Goal: Information Seeking & Learning: Learn about a topic

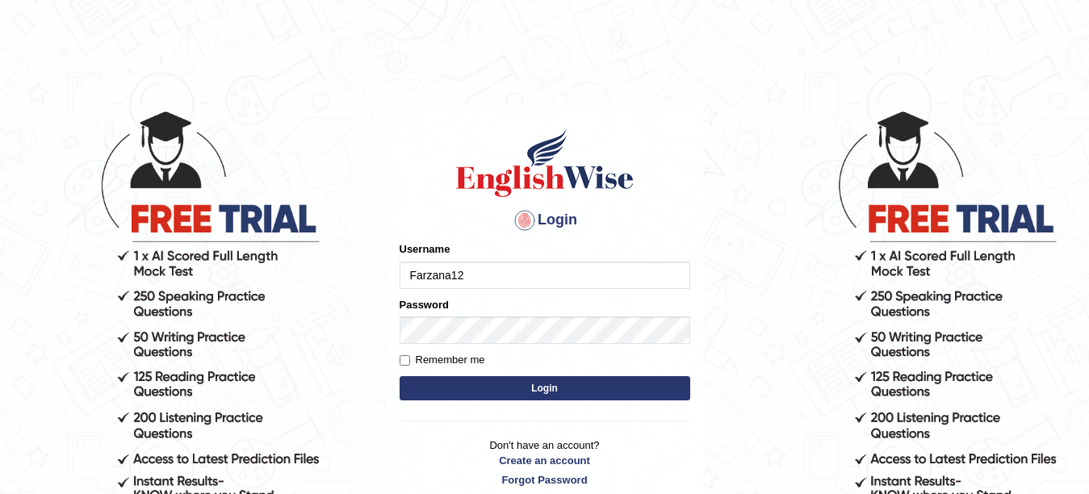
type input "Farzana12"
click at [476, 383] on button "Login" at bounding box center [545, 388] width 291 height 24
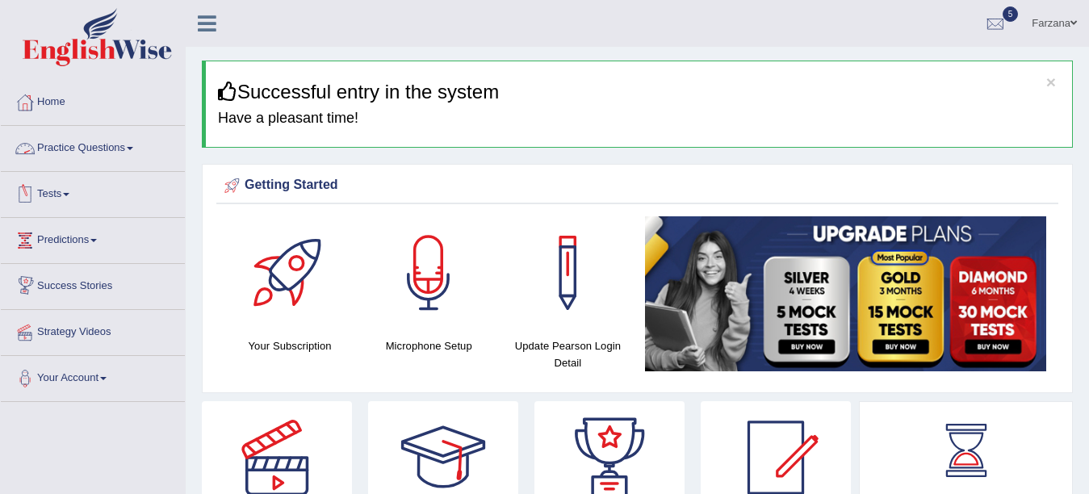
click at [116, 150] on link "Practice Questions" at bounding box center [93, 146] width 184 height 40
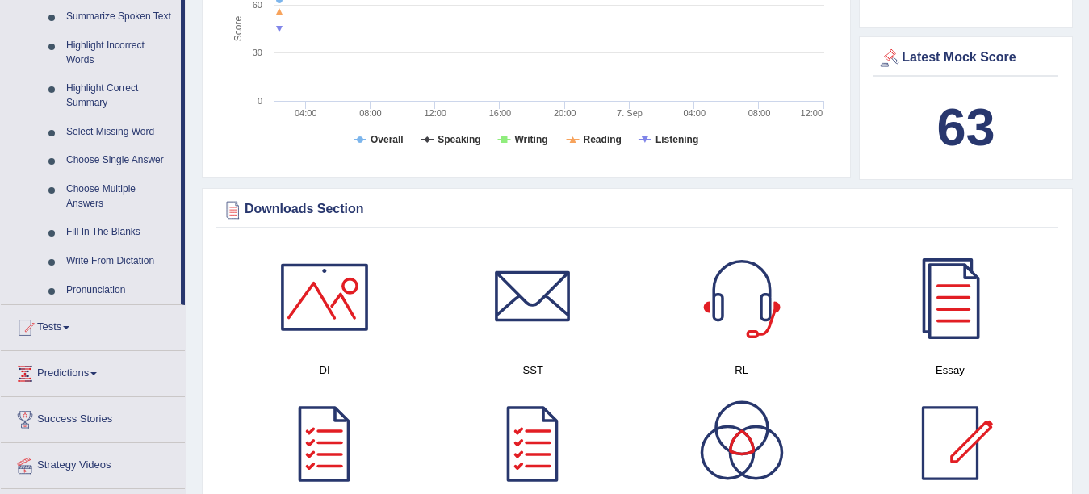
scroll to position [710, 0]
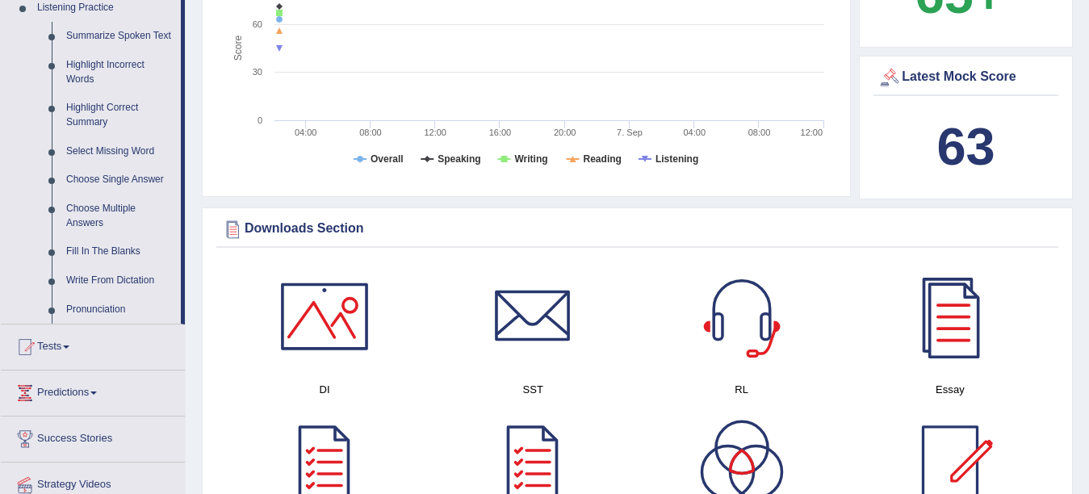
click at [90, 285] on link "Write From Dictation" at bounding box center [120, 281] width 122 height 29
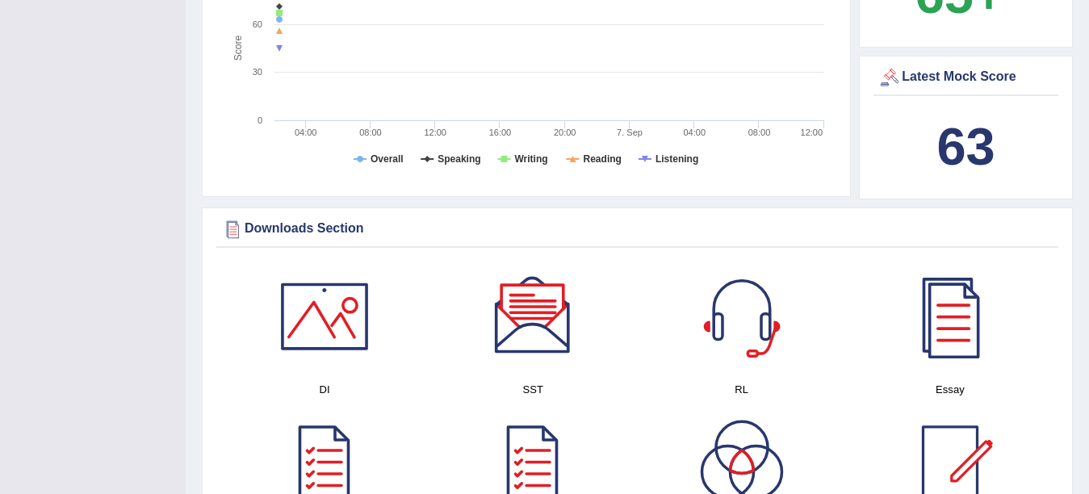
scroll to position [284, 0]
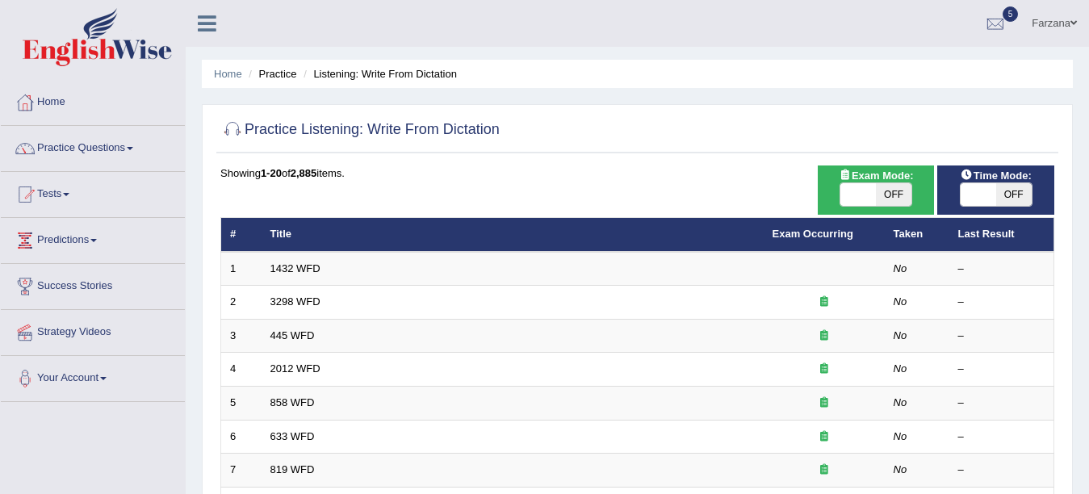
click at [901, 192] on span "OFF" at bounding box center [894, 194] width 36 height 23
checkbox input "true"
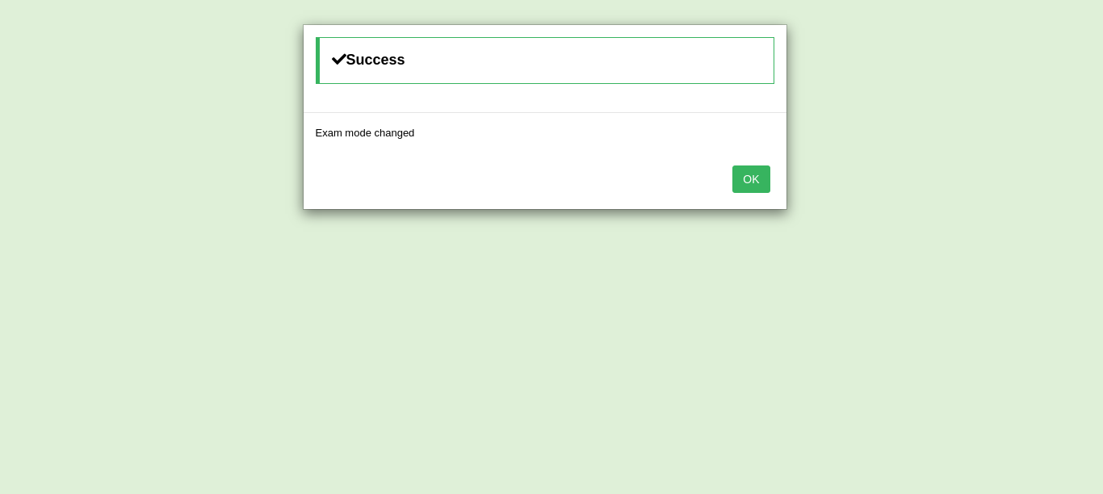
click at [733, 179] on button "OK" at bounding box center [751, 179] width 37 height 27
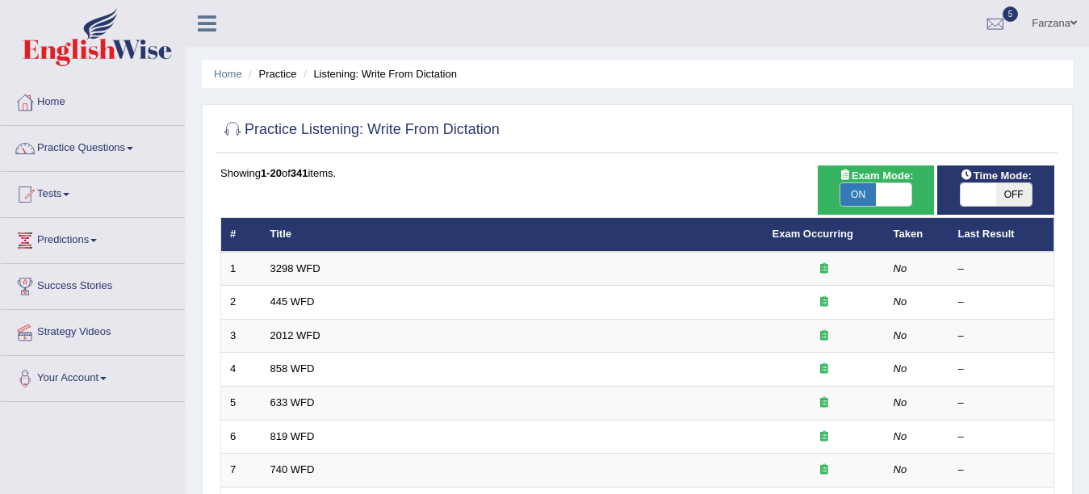
click at [883, 184] on span at bounding box center [894, 194] width 36 height 23
checkbox input "false"
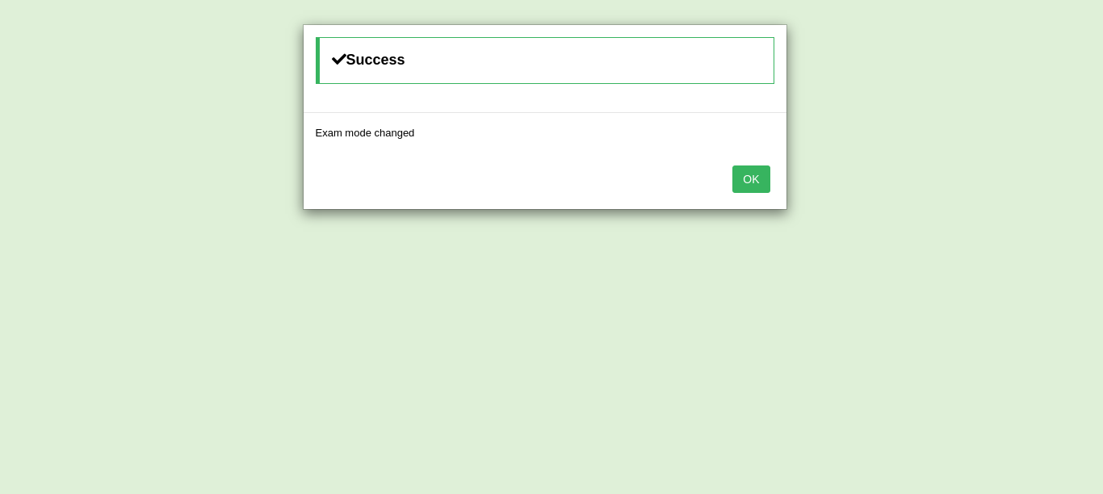
click at [763, 186] on button "OK" at bounding box center [751, 179] width 37 height 27
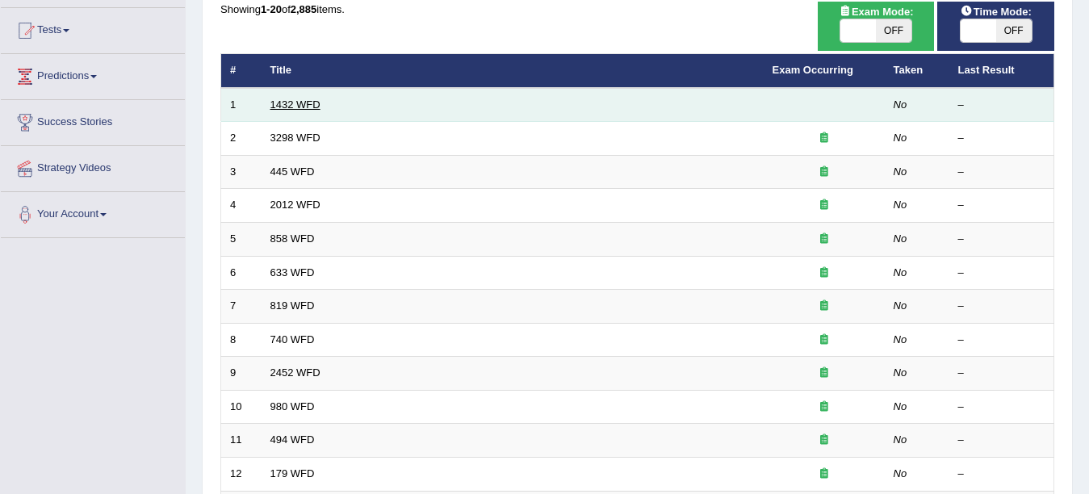
click at [276, 102] on link "1432 WFD" at bounding box center [296, 105] width 50 height 12
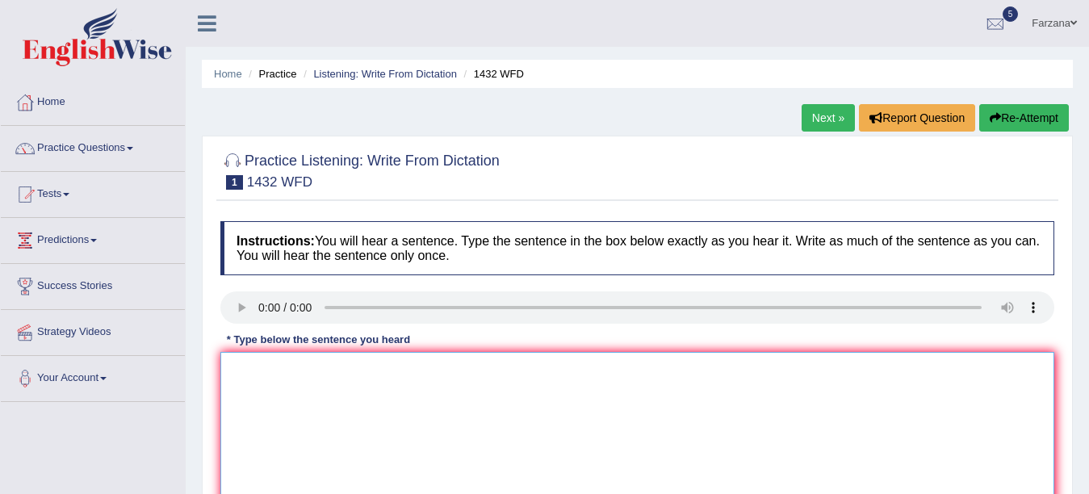
click at [378, 403] on textarea at bounding box center [637, 430] width 834 height 157
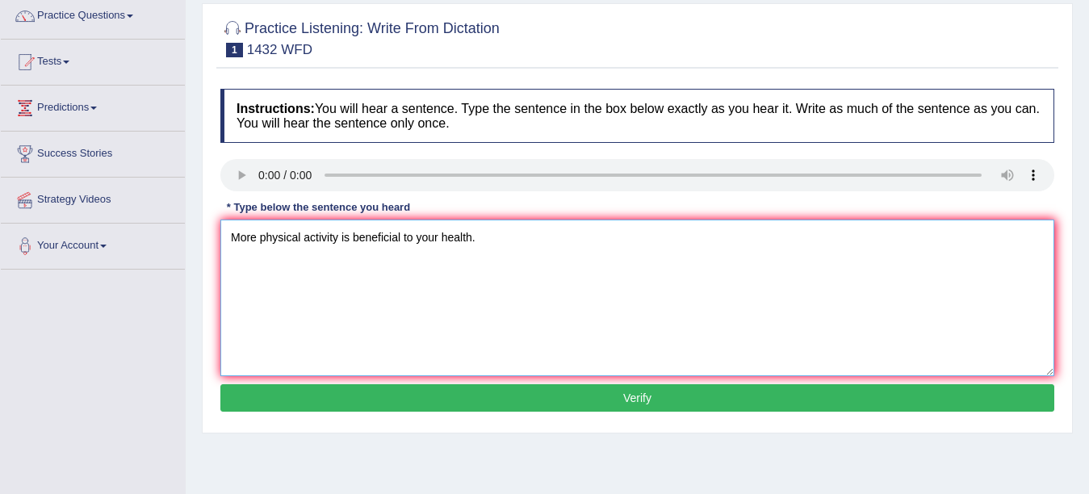
scroll to position [156, 0]
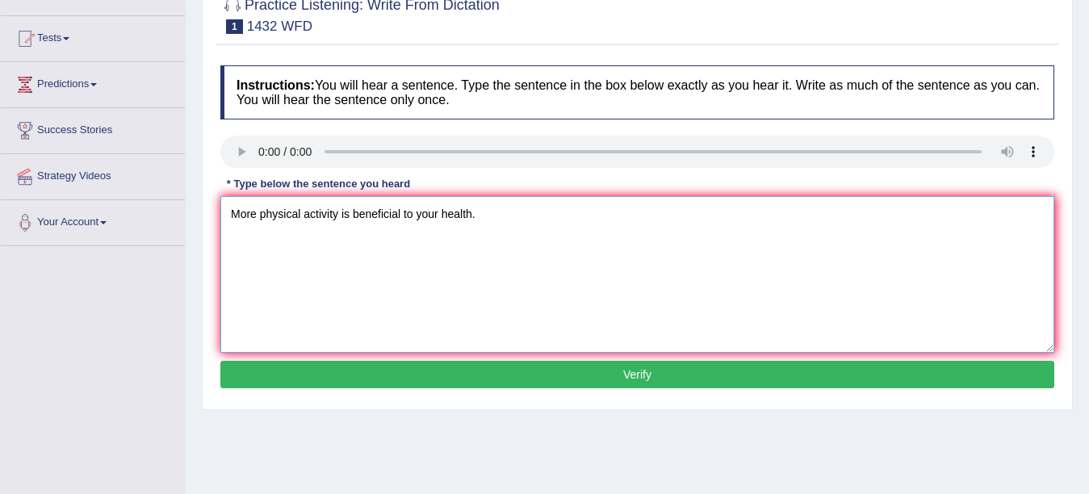
type textarea "More physical activity is beneficial to your health."
click at [640, 361] on button "Verify" at bounding box center [637, 374] width 834 height 27
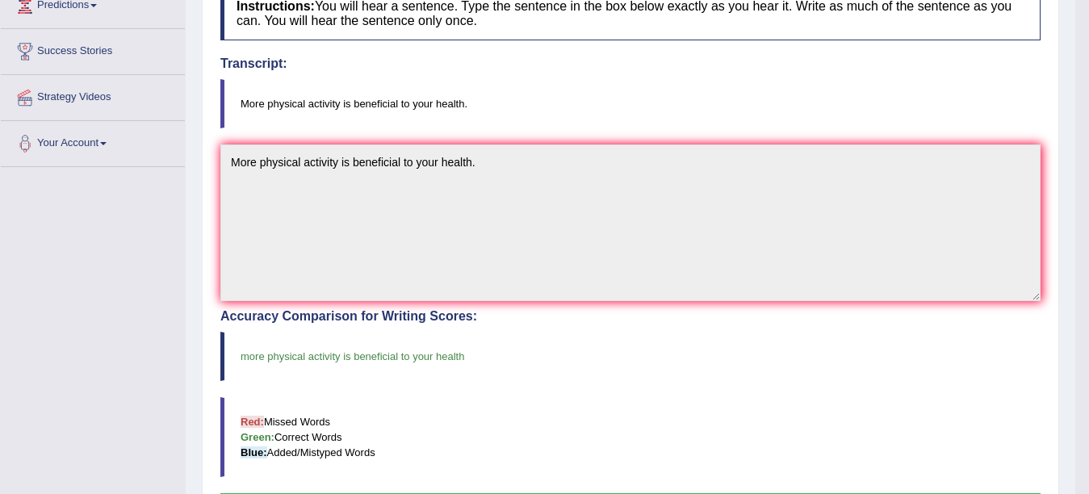
scroll to position [0, 0]
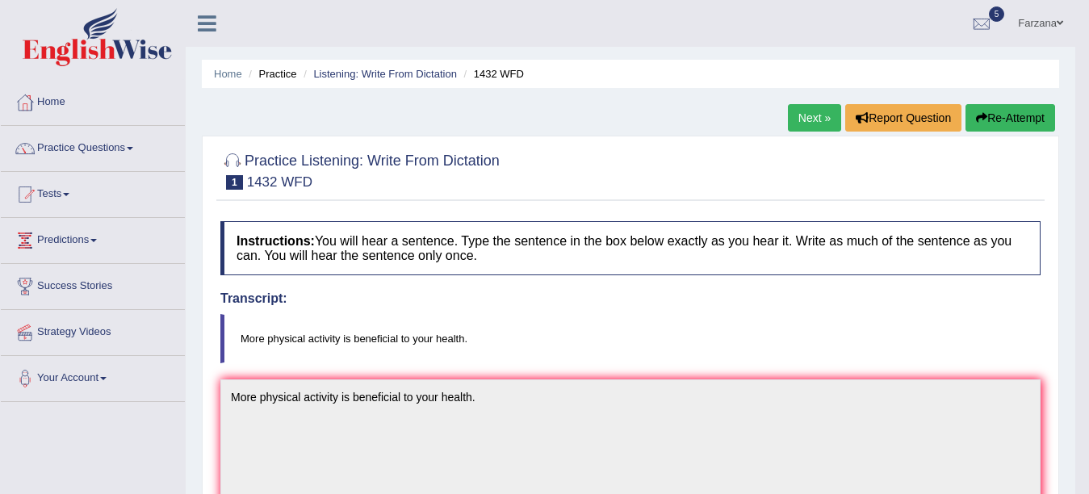
click at [811, 118] on link "Next »" at bounding box center [814, 117] width 53 height 27
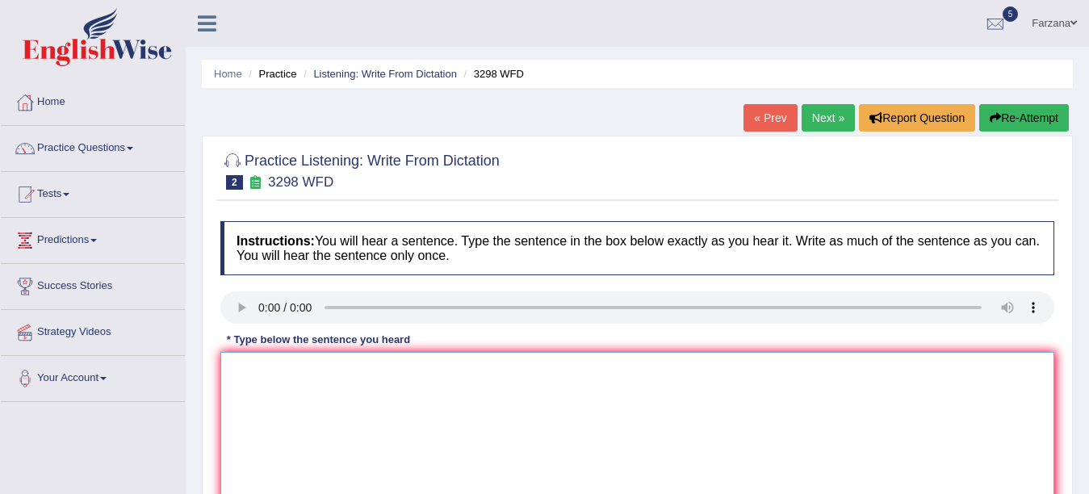
click at [342, 422] on textarea at bounding box center [637, 430] width 834 height 157
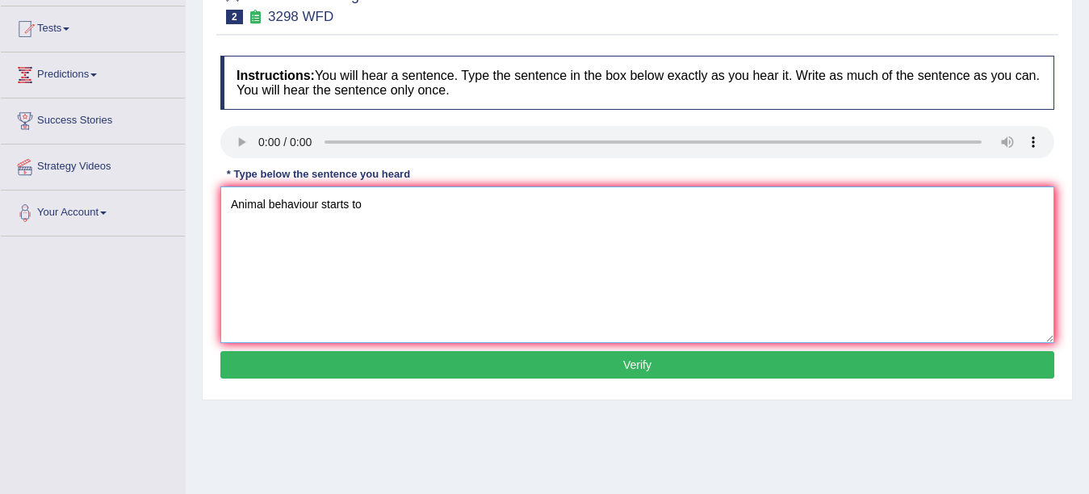
scroll to position [163, 0]
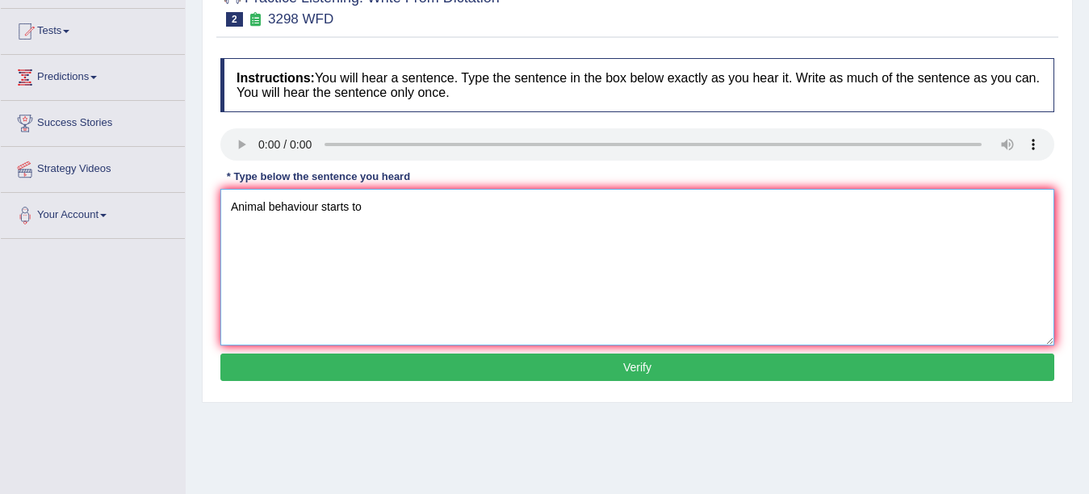
click at [371, 208] on textarea "Animal behaviour starts to" at bounding box center [637, 267] width 834 height 157
click at [347, 204] on textarea "Animal behaviour starts to contain both similar aspects like human." at bounding box center [637, 267] width 834 height 157
type textarea "Animal behaviour sappears to contain both similar aspects like human."
click at [443, 370] on button "Verify" at bounding box center [637, 367] width 834 height 27
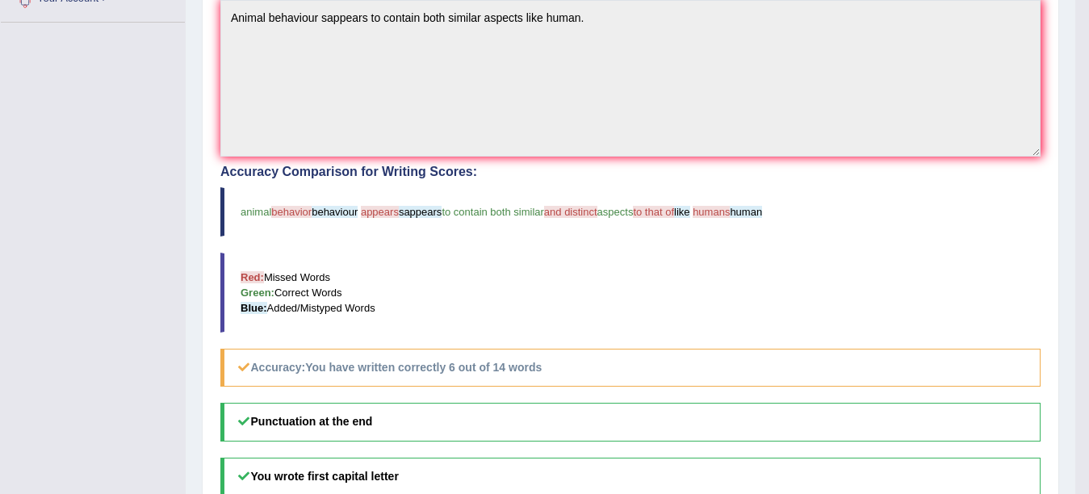
scroll to position [378, 0]
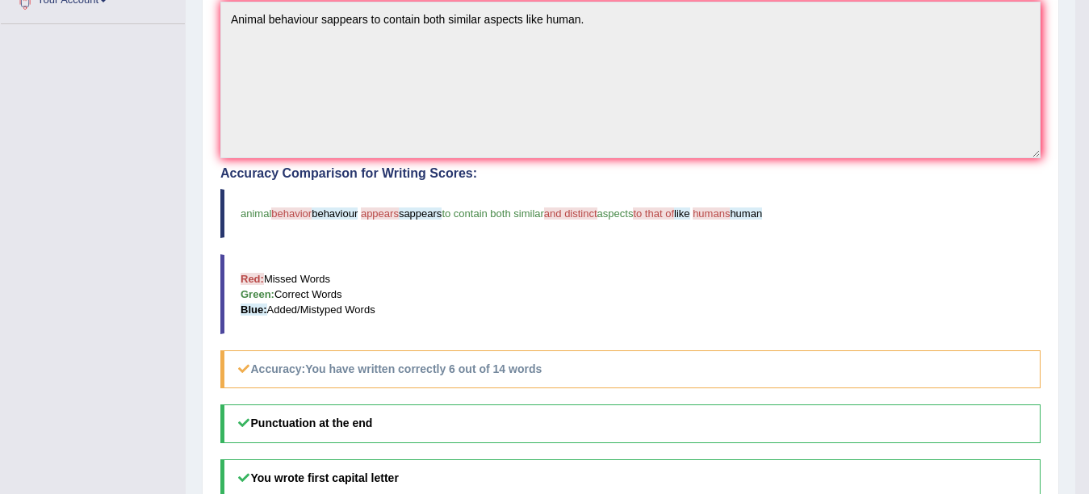
drag, startPoint x: 1087, startPoint y: 328, endPoint x: 1068, endPoint y: 192, distance: 137.1
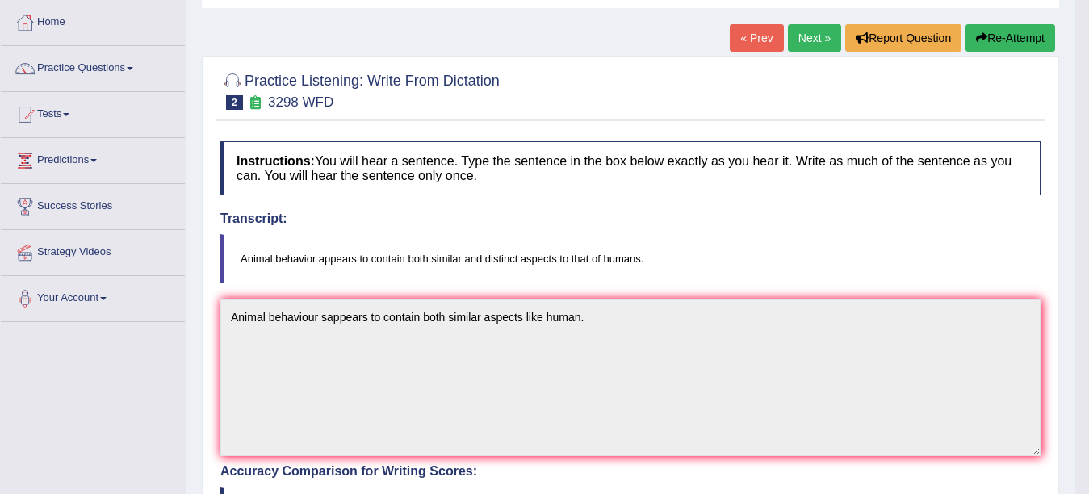
scroll to position [0, 0]
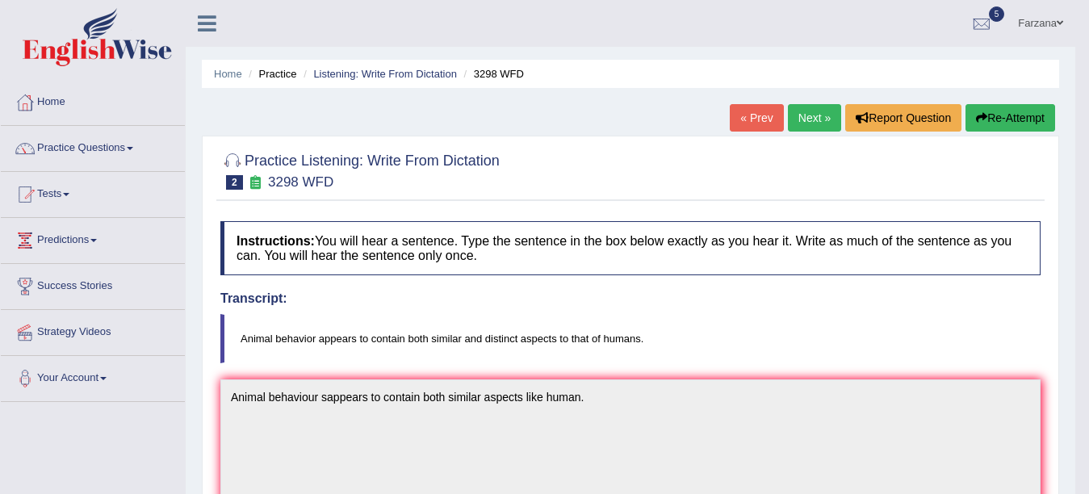
click at [802, 113] on link "Next »" at bounding box center [814, 117] width 53 height 27
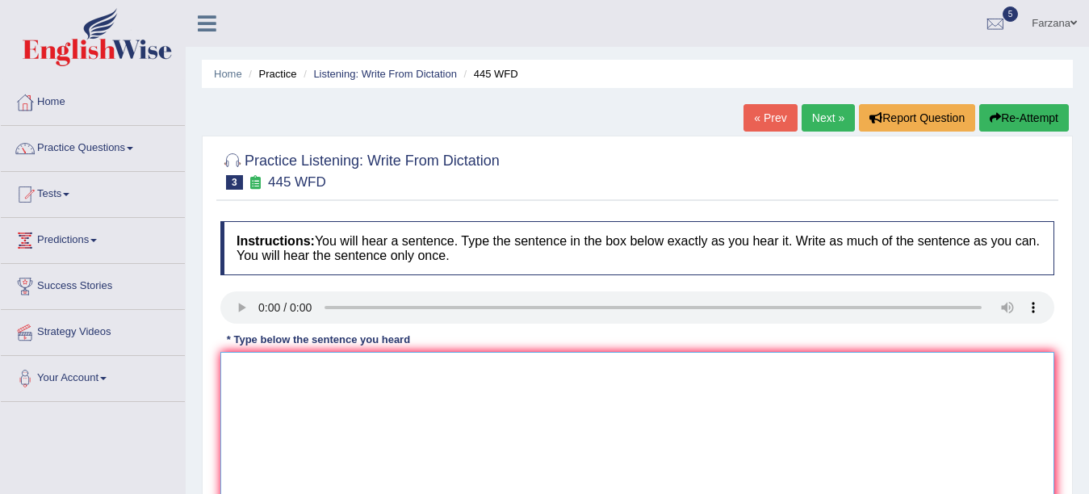
click at [369, 434] on textarea at bounding box center [637, 430] width 834 height 157
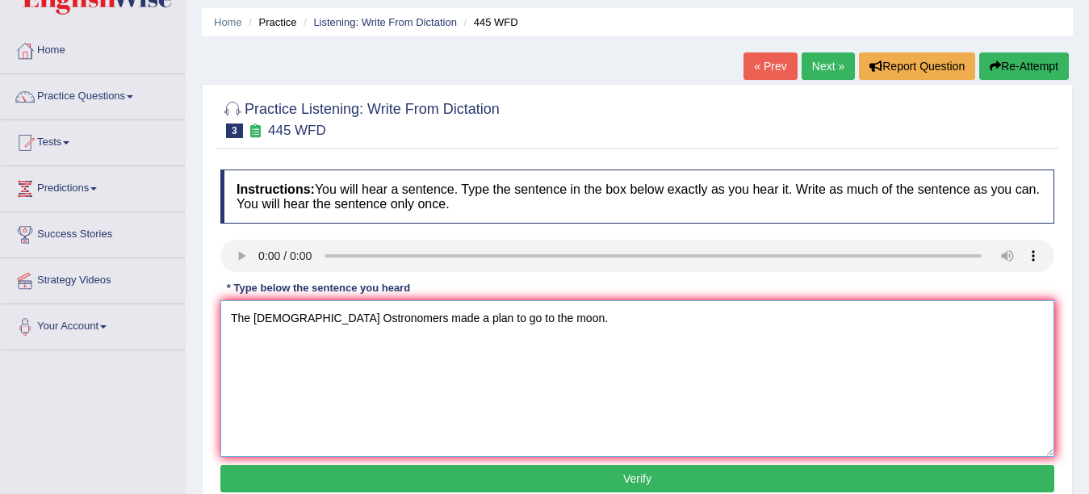
scroll to position [225, 0]
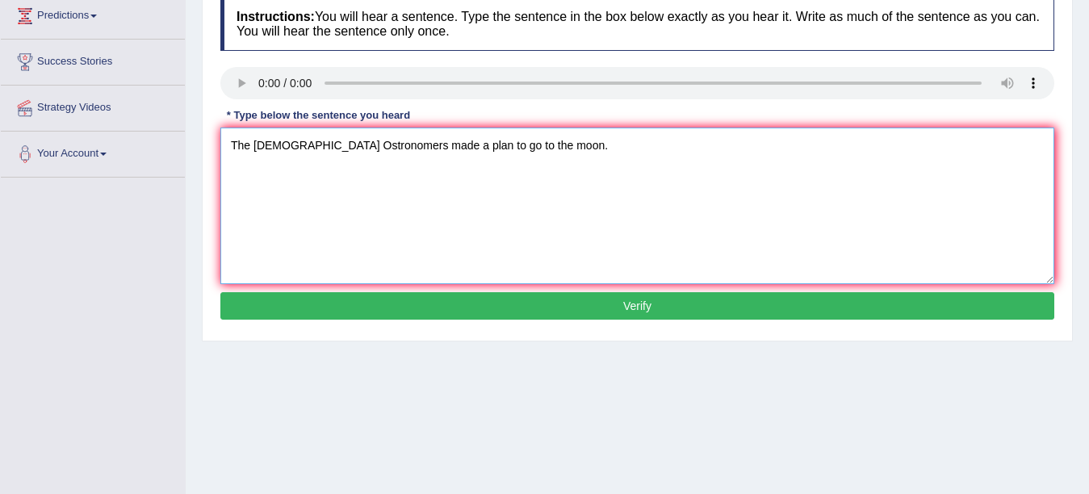
type textarea "The American Ostronomers made a plan to go to the moon."
click at [795, 305] on button "Verify" at bounding box center [637, 305] width 834 height 27
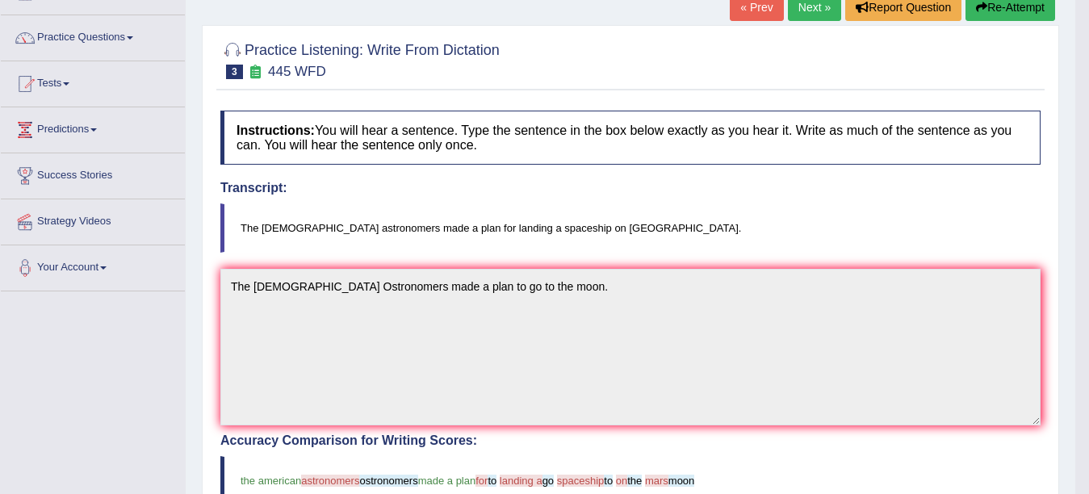
scroll to position [73, 0]
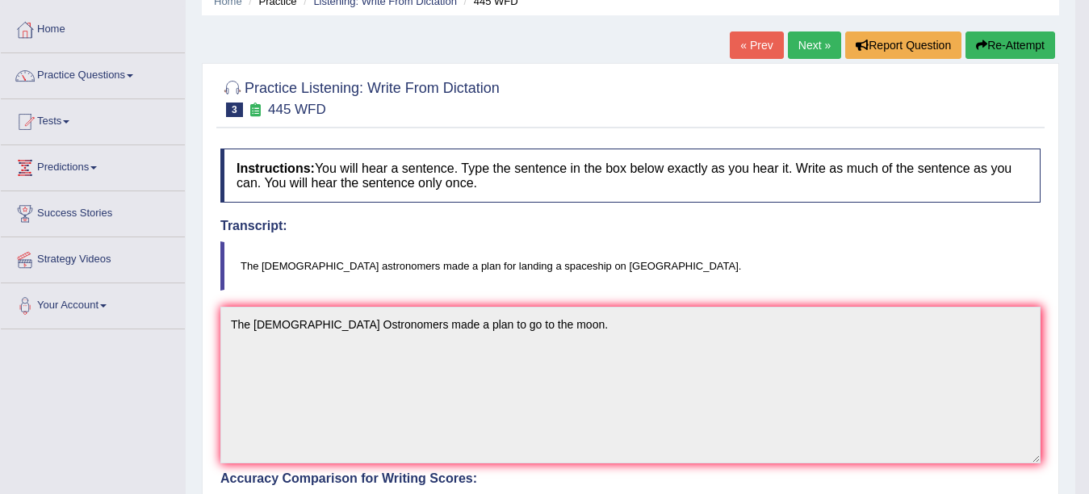
click at [806, 47] on link "Next »" at bounding box center [814, 44] width 53 height 27
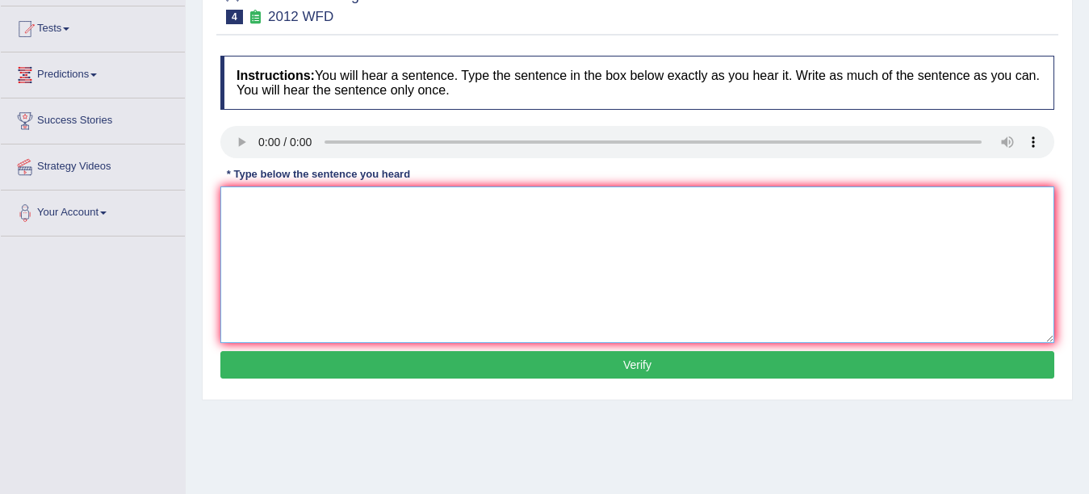
click at [354, 218] on textarea at bounding box center [637, 265] width 834 height 157
type textarea "There is a great deal on this topic."
click at [423, 362] on button "Verify" at bounding box center [637, 364] width 834 height 27
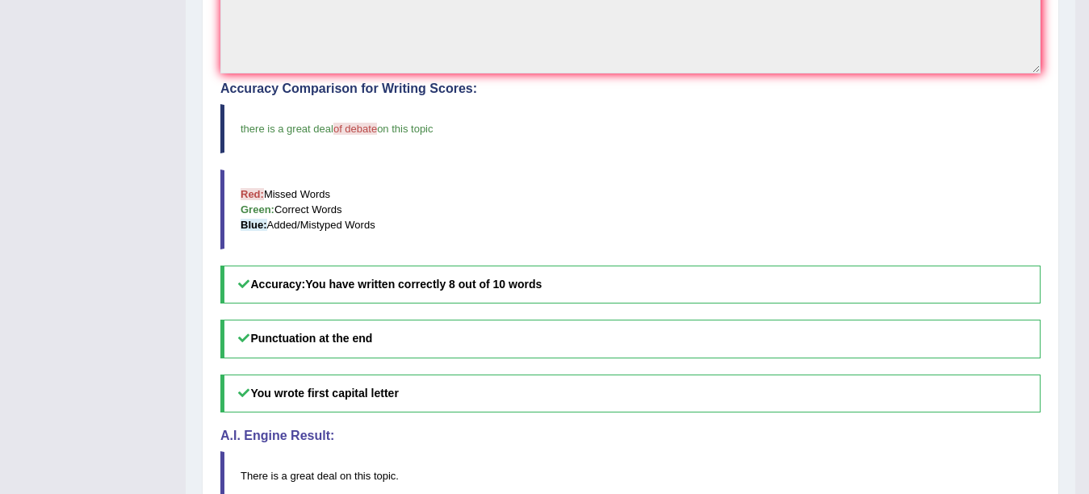
scroll to position [459, 0]
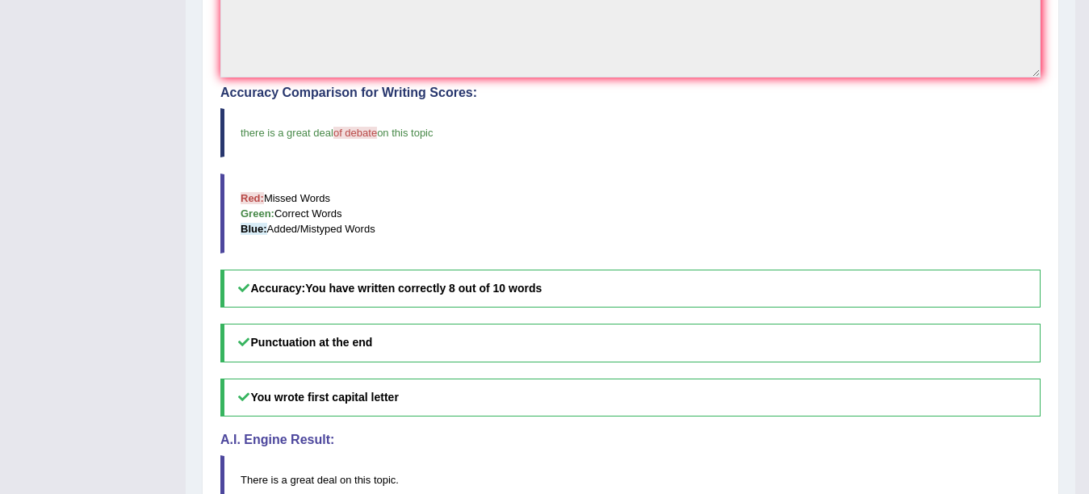
drag, startPoint x: 1086, startPoint y: 257, endPoint x: 1074, endPoint y: 7, distance: 249.8
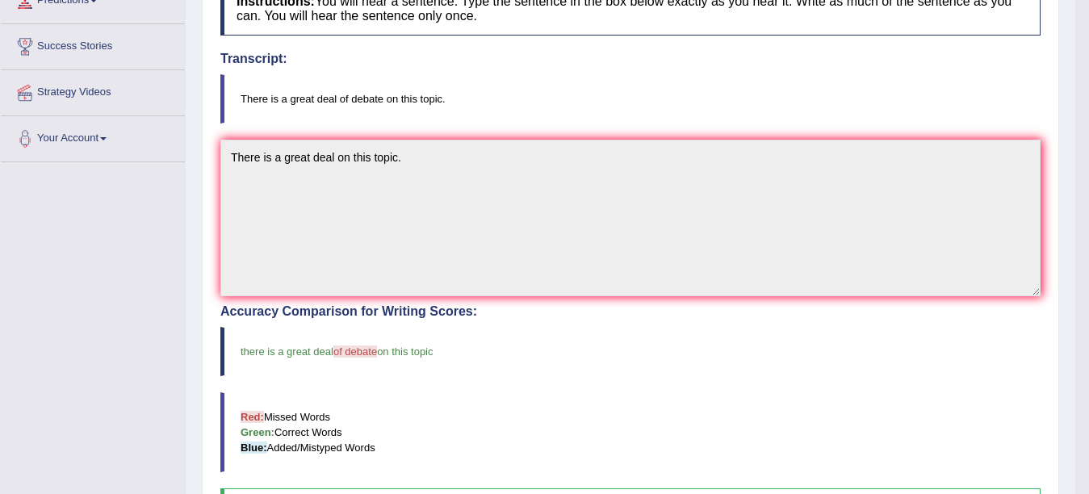
scroll to position [0, 0]
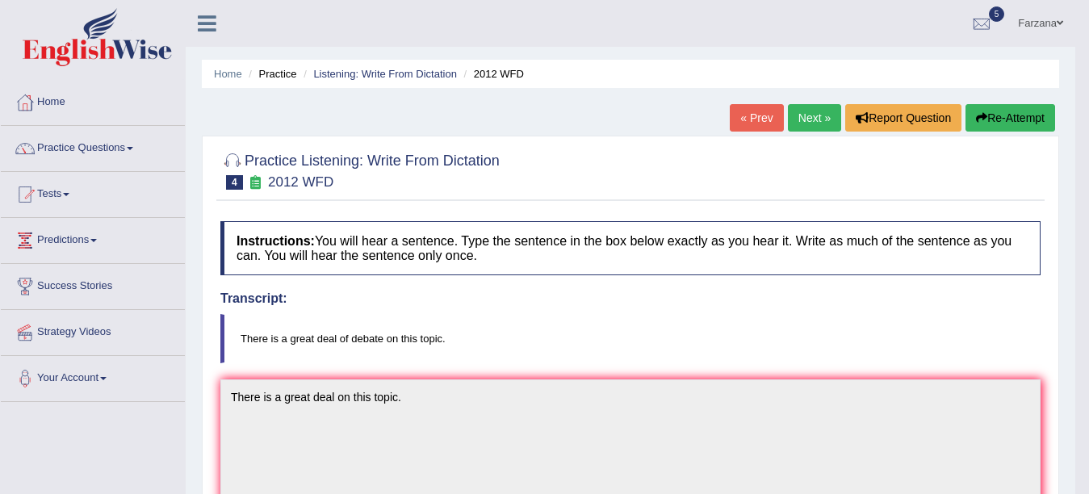
click at [815, 107] on link "Next »" at bounding box center [814, 117] width 53 height 27
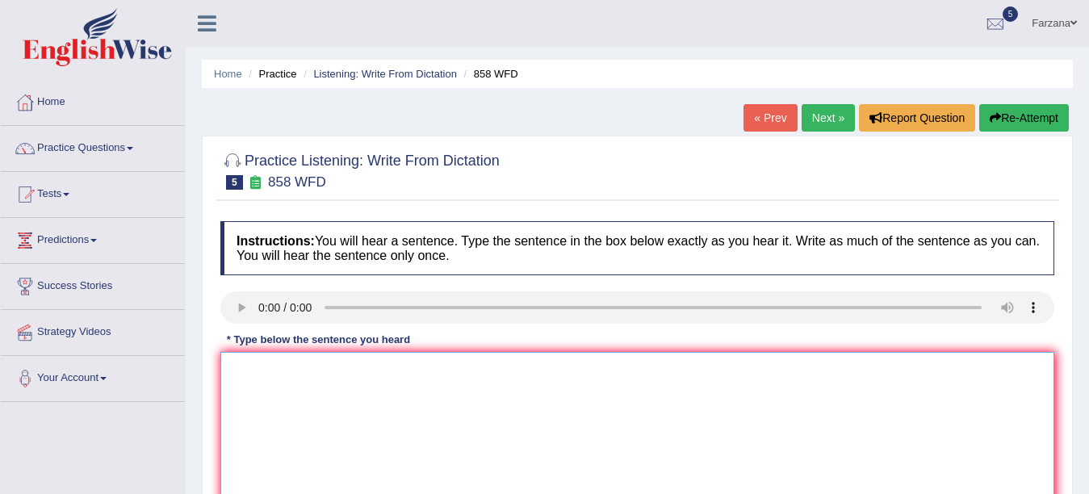
click at [295, 404] on textarea at bounding box center [637, 430] width 834 height 157
type textarea "T"
click at [332, 389] on textarea "Her" at bounding box center [637, 430] width 834 height 157
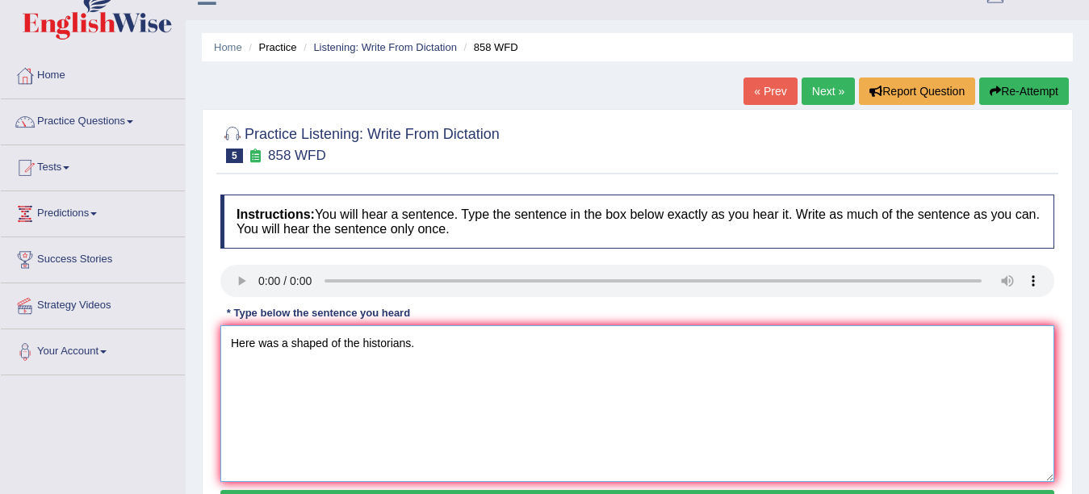
scroll to position [72, 0]
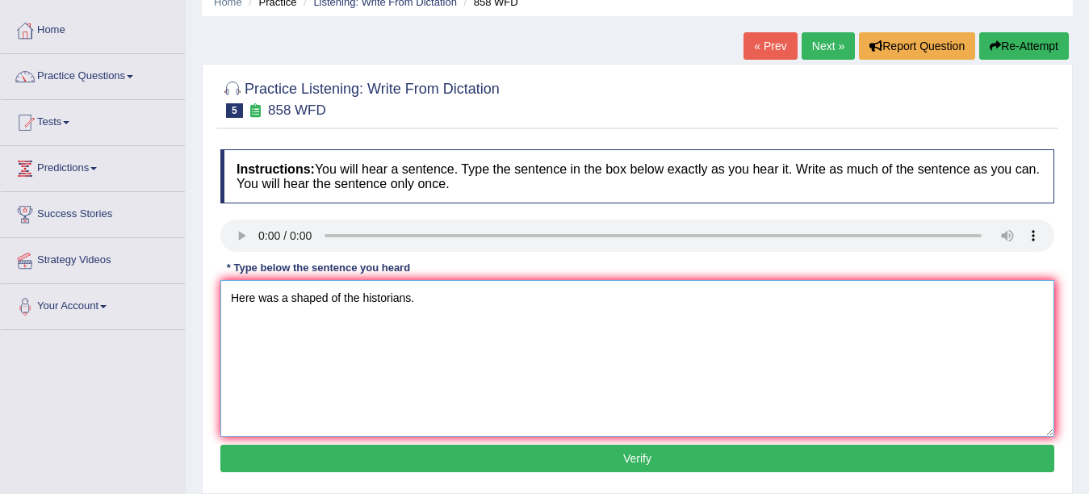
type textarea "Here was a shaped of the historians."
click at [437, 460] on button "Verify" at bounding box center [637, 458] width 834 height 27
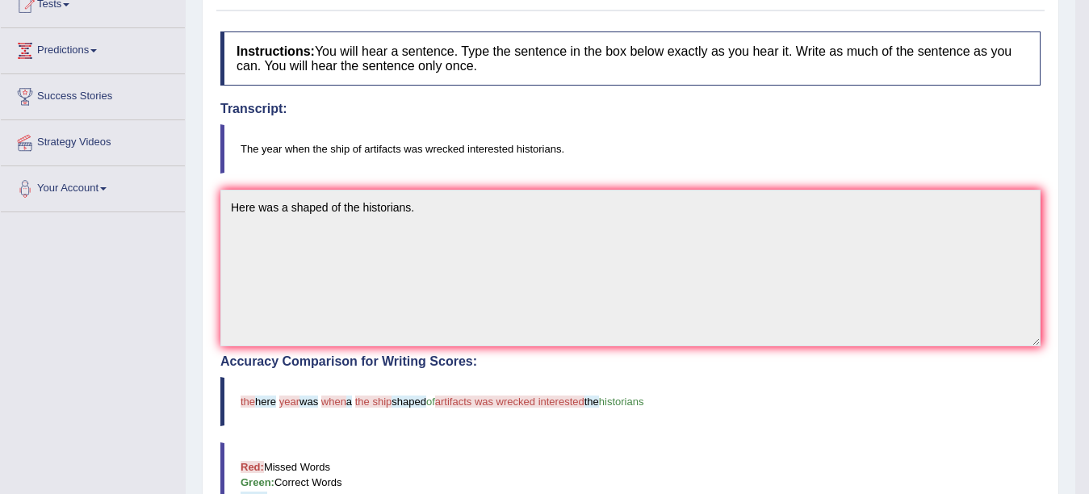
scroll to position [0, 0]
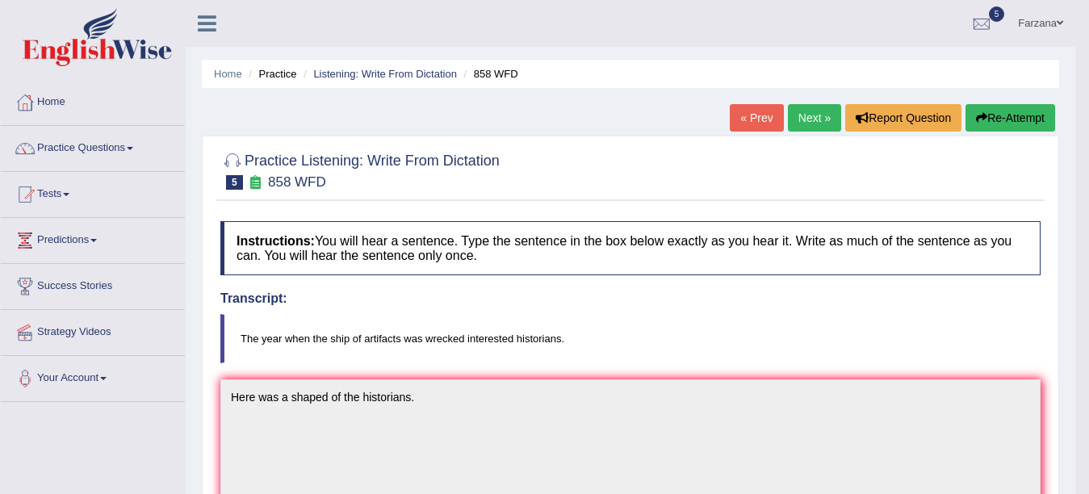
click at [814, 122] on link "Next »" at bounding box center [814, 117] width 53 height 27
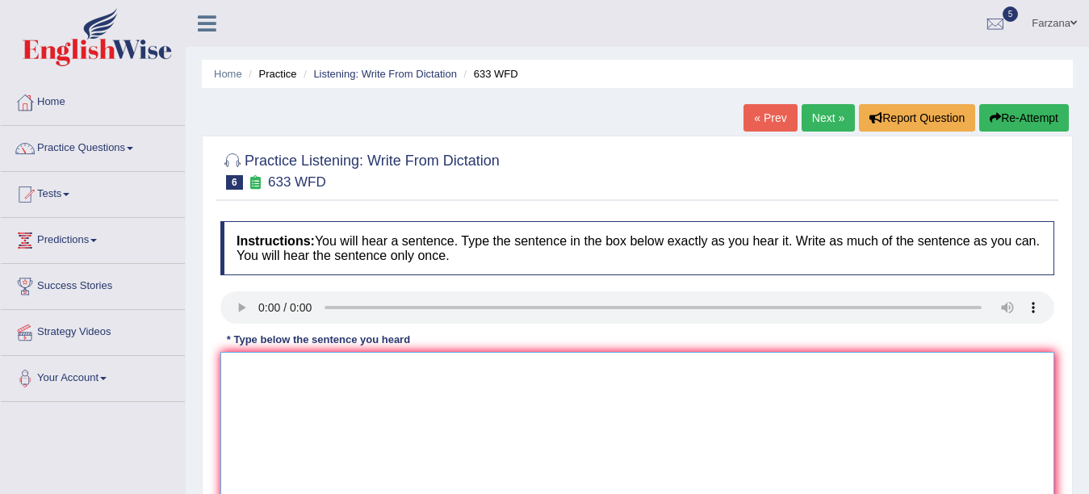
click at [338, 414] on textarea at bounding box center [637, 430] width 834 height 157
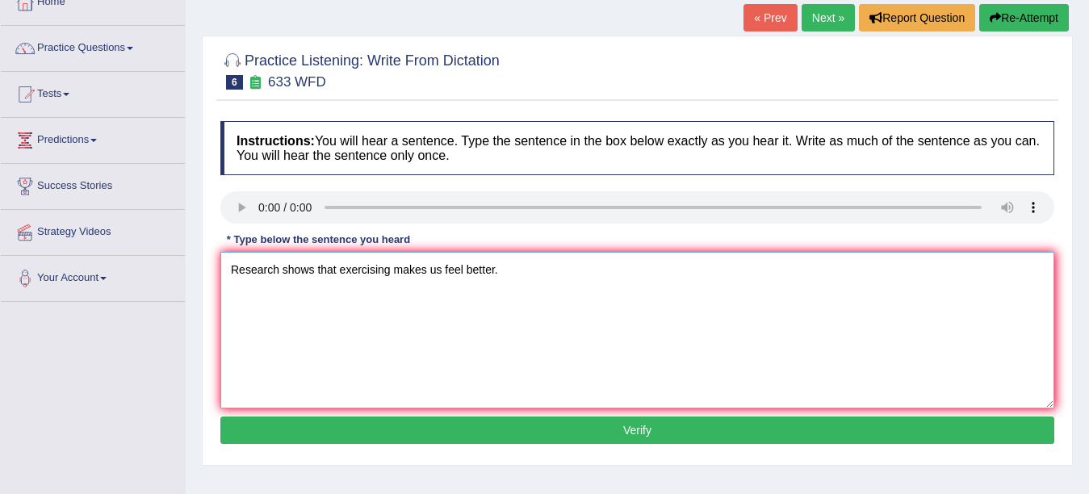
scroll to position [145, 0]
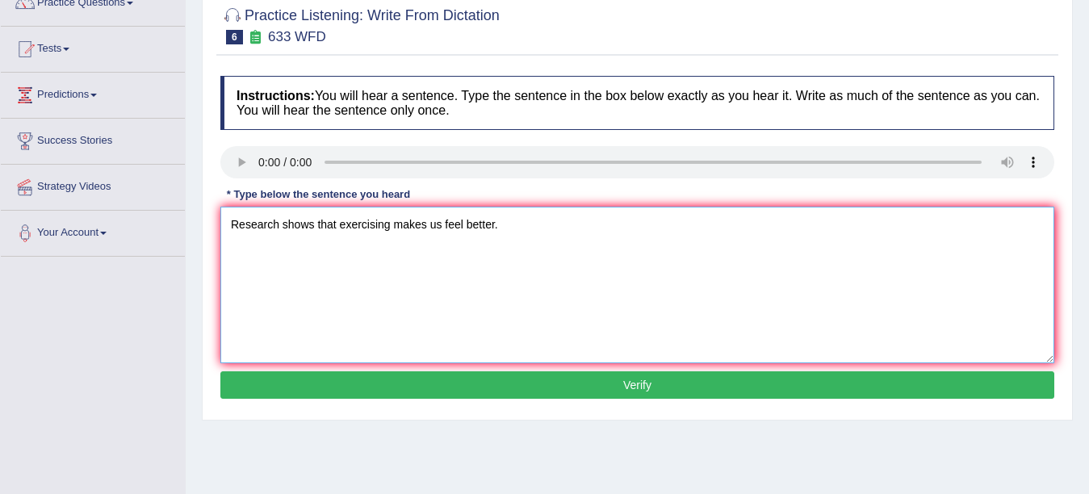
type textarea "Research shows that exercising makes us feel better."
click at [766, 379] on button "Verify" at bounding box center [637, 385] width 834 height 27
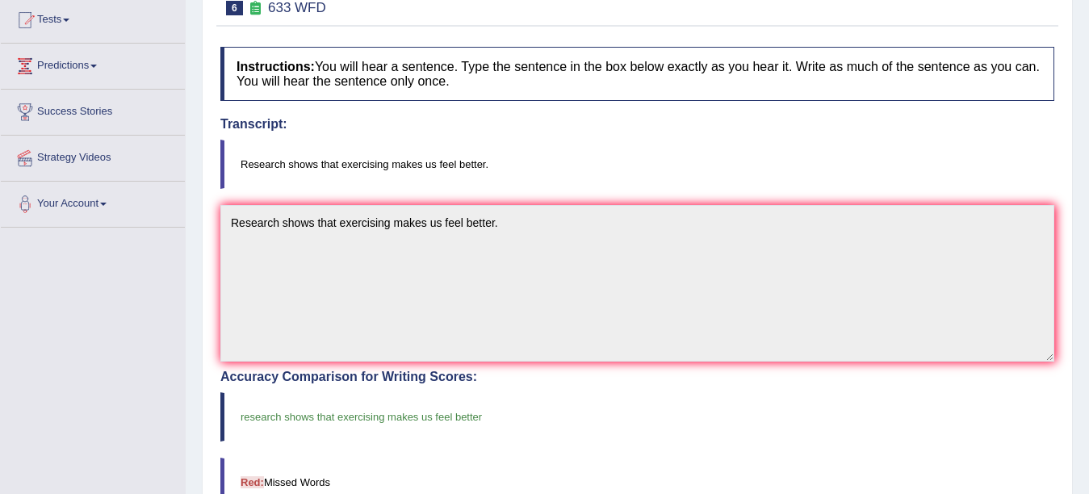
scroll to position [0, 0]
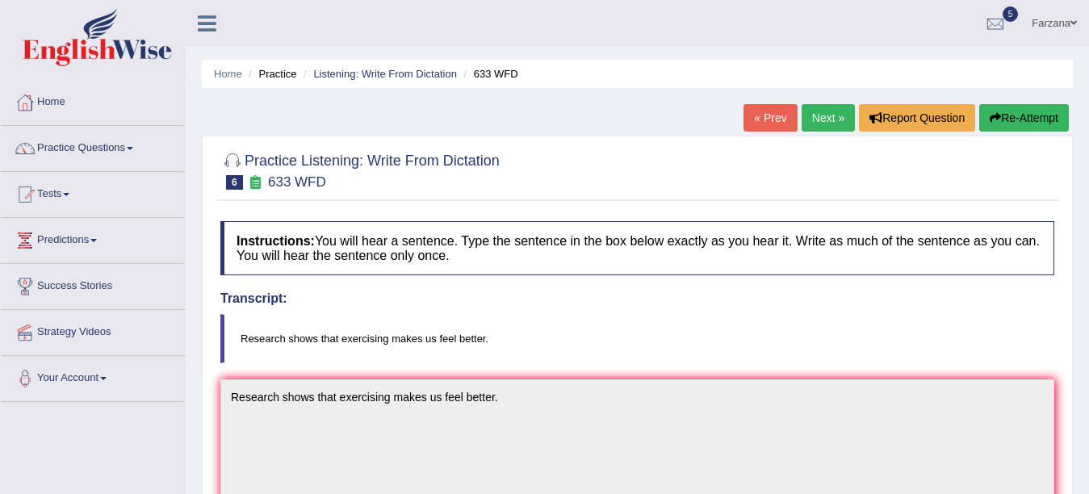
click at [834, 115] on link "Next »" at bounding box center [828, 117] width 53 height 27
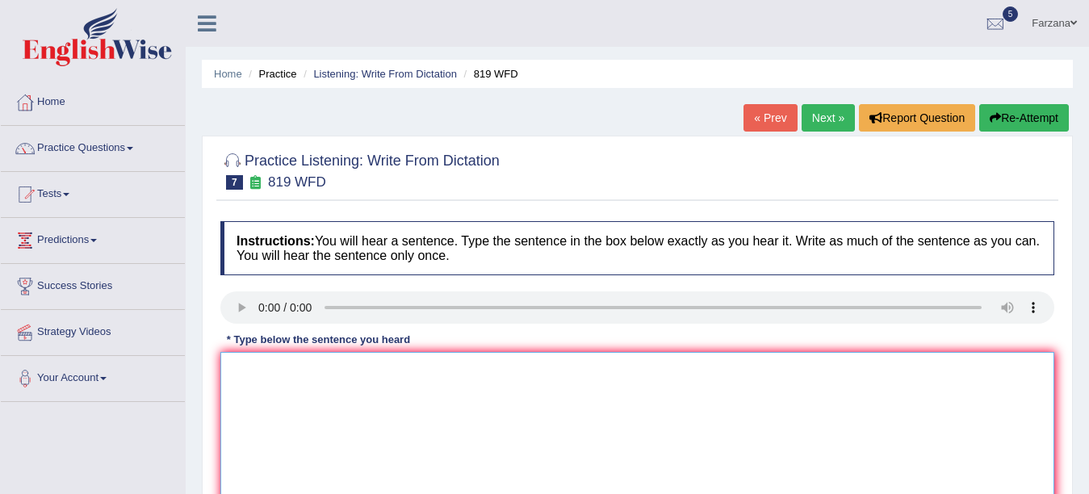
click at [417, 401] on textarea at bounding box center [637, 430] width 834 height 157
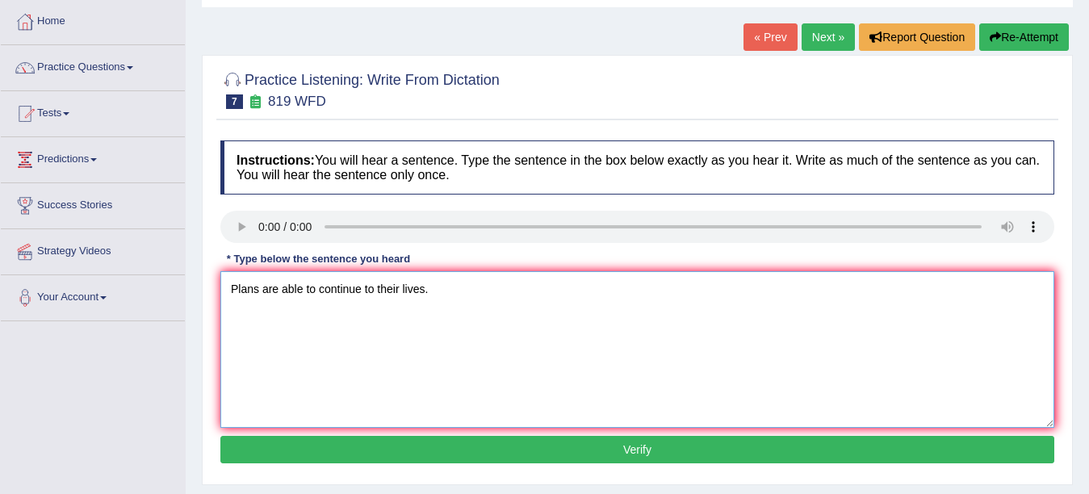
scroll to position [116, 0]
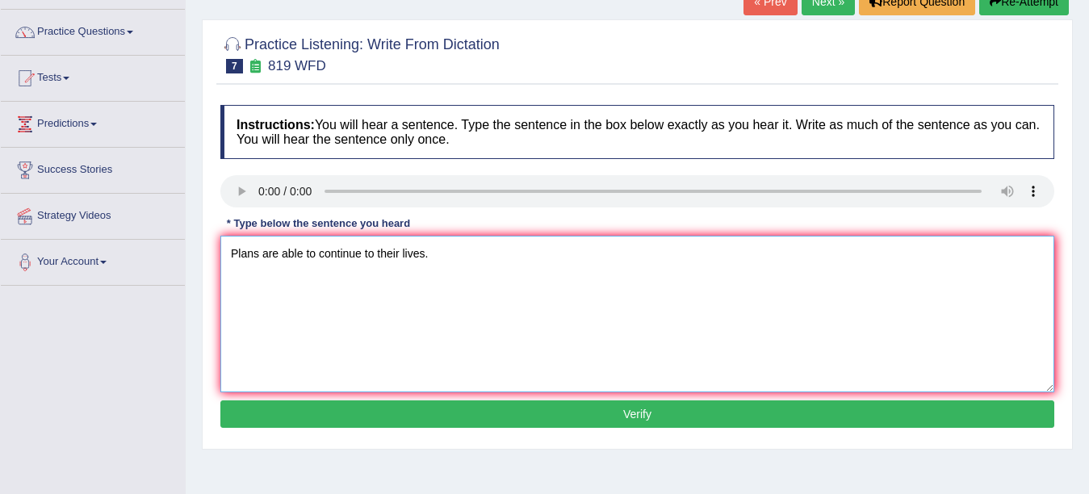
click at [251, 255] on textarea "Plans are able to continue to their lives." at bounding box center [637, 314] width 834 height 157
type textarea "Plants are able to continue to their lives."
click at [266, 404] on button "Verify" at bounding box center [637, 414] width 834 height 27
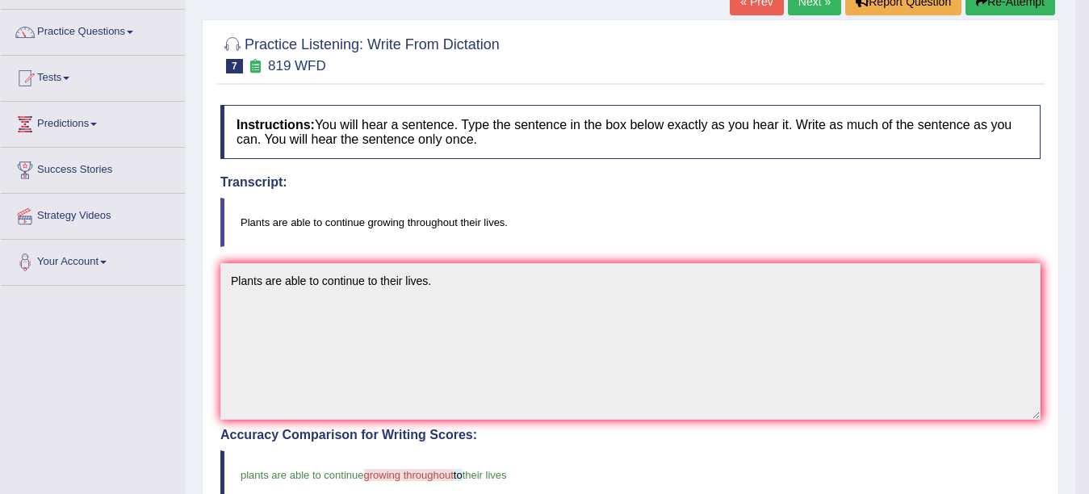
drag, startPoint x: 1085, startPoint y: 261, endPoint x: 1098, endPoint y: 324, distance: 64.3
click at [1089, 324] on html "Toggle navigation Home Practice Questions Speaking Practice Read Aloud Repeat S…" at bounding box center [544, 131] width 1089 height 494
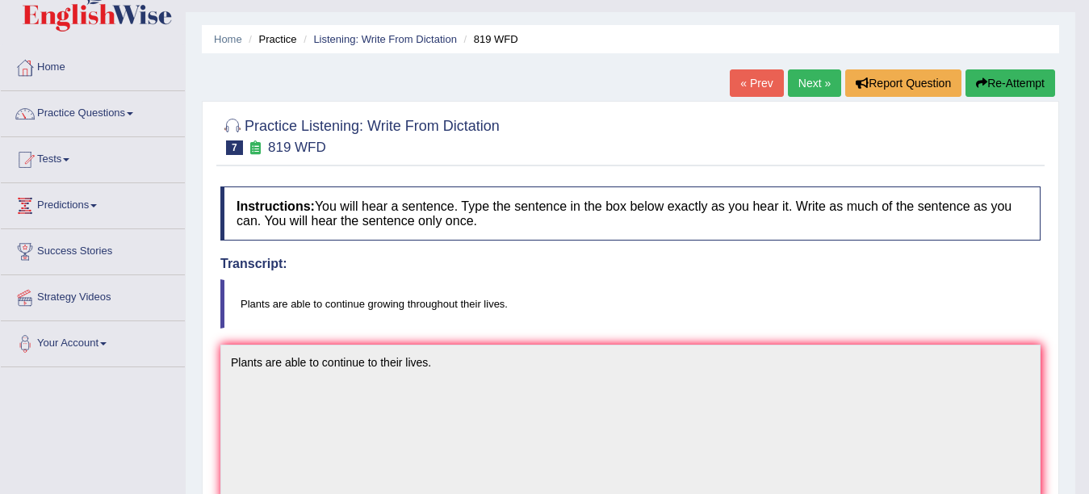
scroll to position [29, 0]
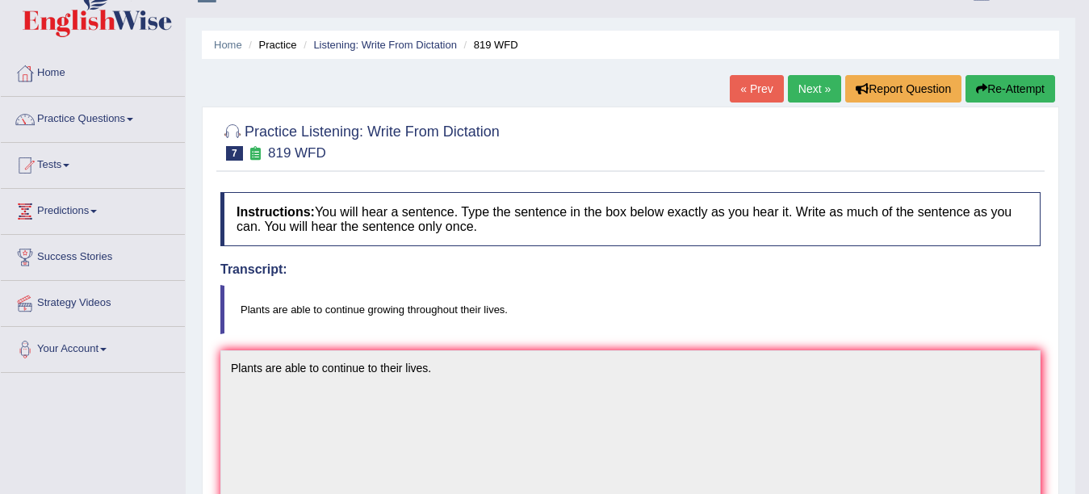
click at [792, 78] on link "Next »" at bounding box center [814, 88] width 53 height 27
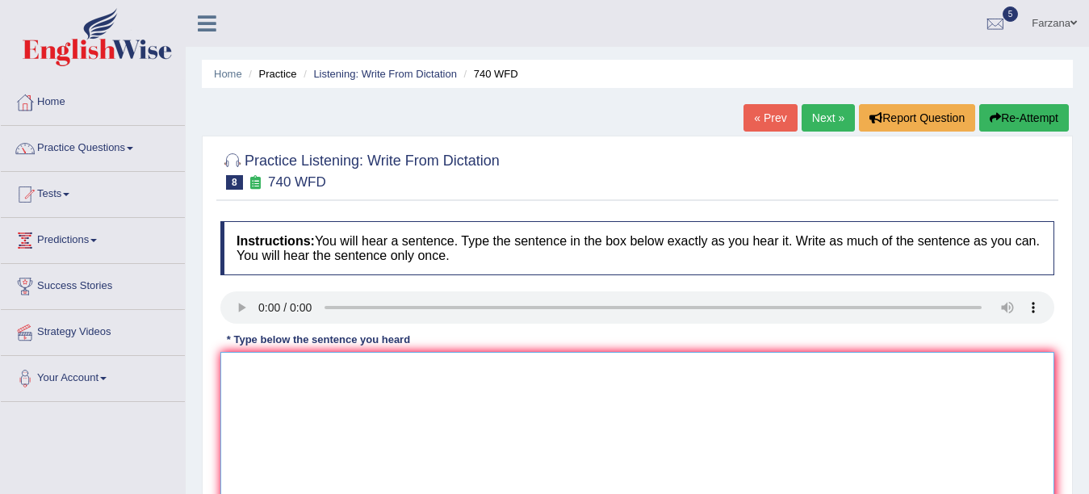
click at [463, 427] on textarea at bounding box center [637, 430] width 834 height 157
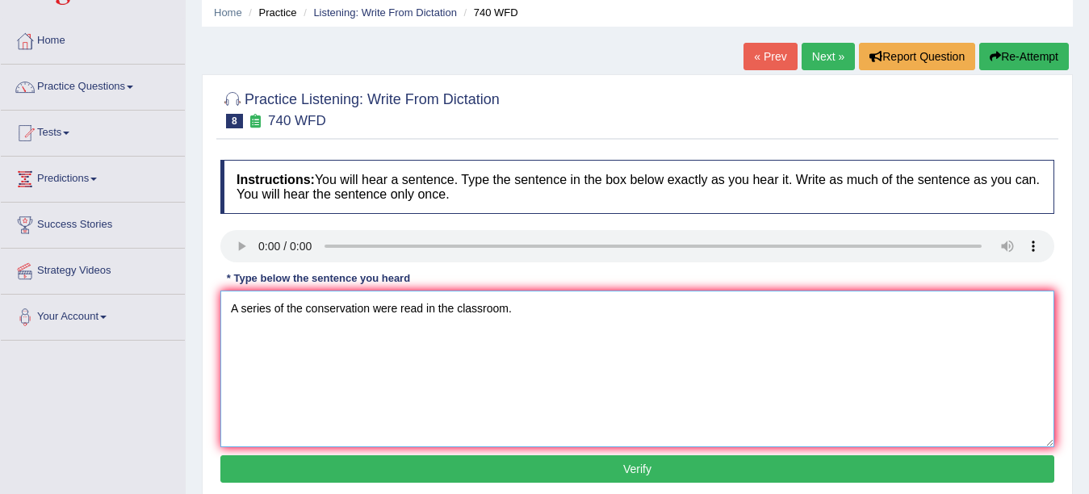
scroll to position [197, 0]
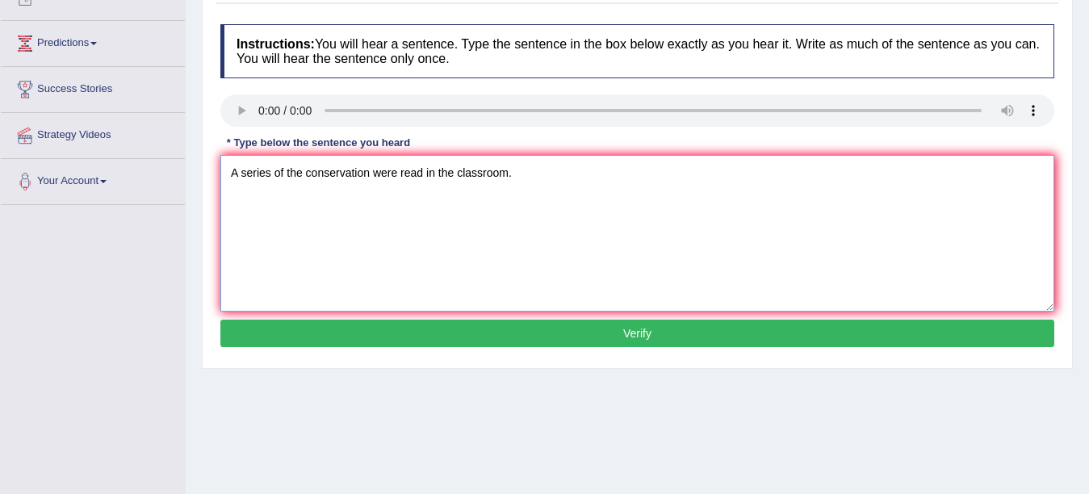
type textarea "A series of the conservation were read in the classroom."
click at [829, 335] on button "Verify" at bounding box center [637, 333] width 834 height 27
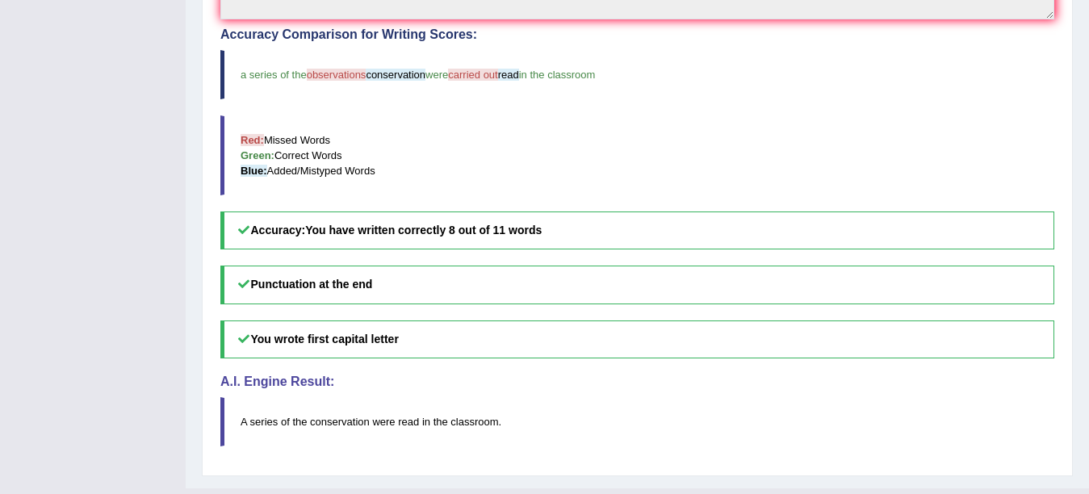
scroll to position [0, 0]
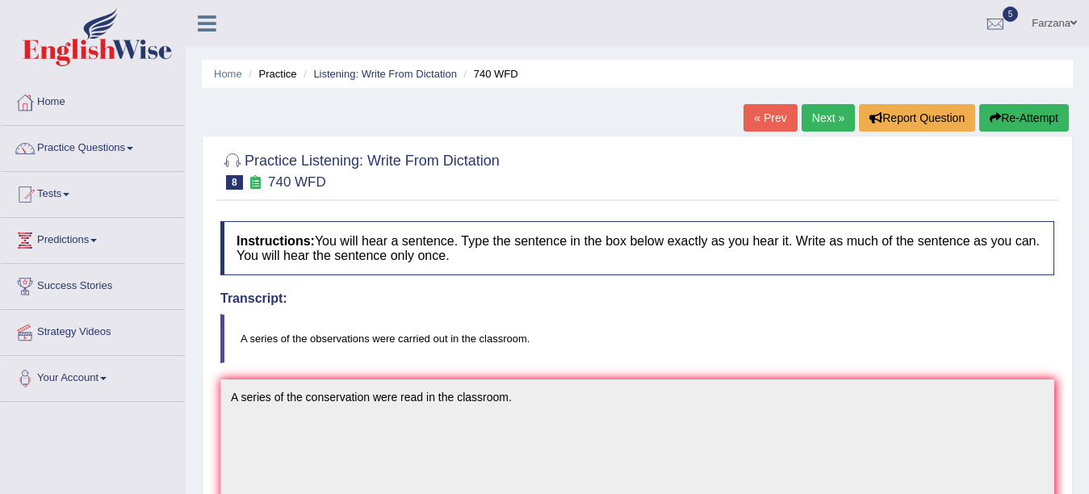
click at [808, 119] on link "Next »" at bounding box center [828, 117] width 53 height 27
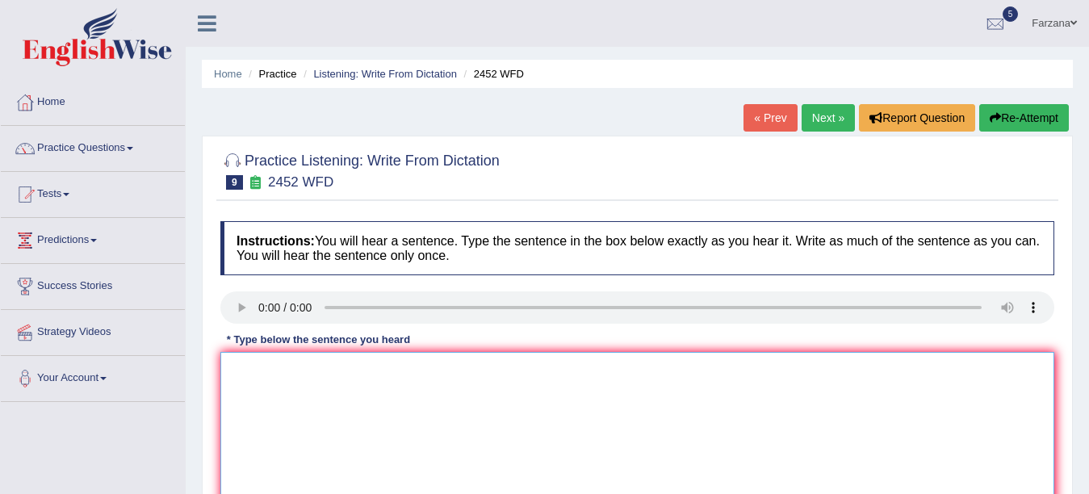
click at [360, 405] on textarea at bounding box center [637, 430] width 834 height 157
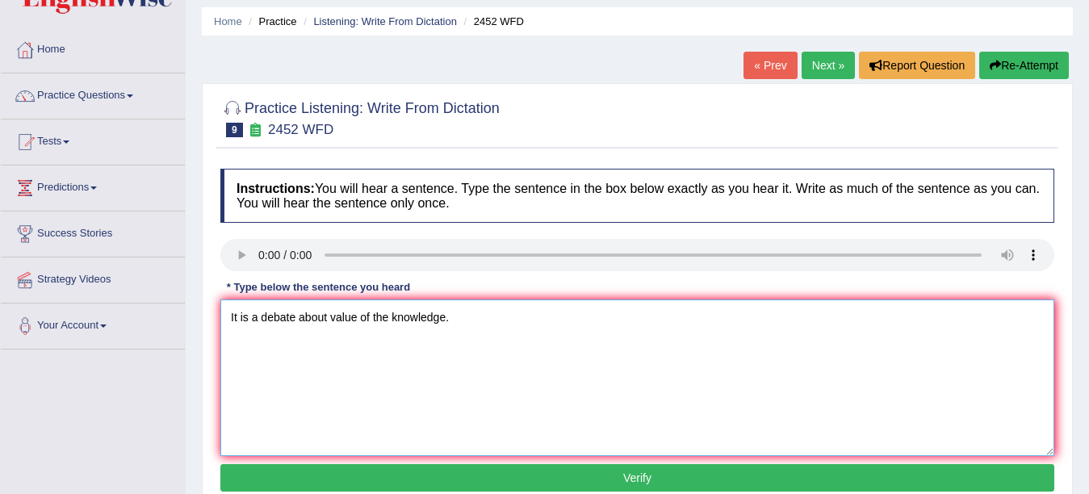
scroll to position [101, 0]
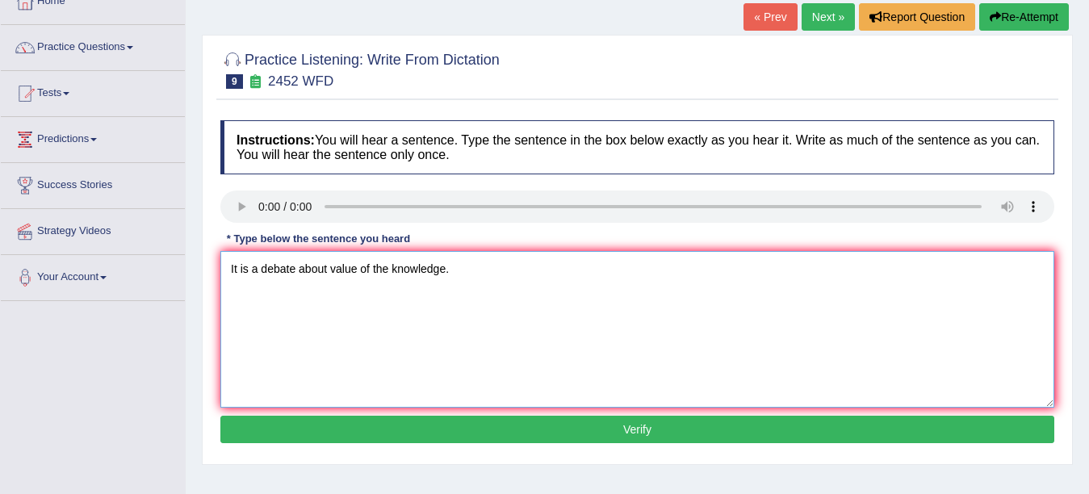
type textarea "It is a debate about value of the knowledge."
click at [682, 421] on button "Verify" at bounding box center [637, 429] width 834 height 27
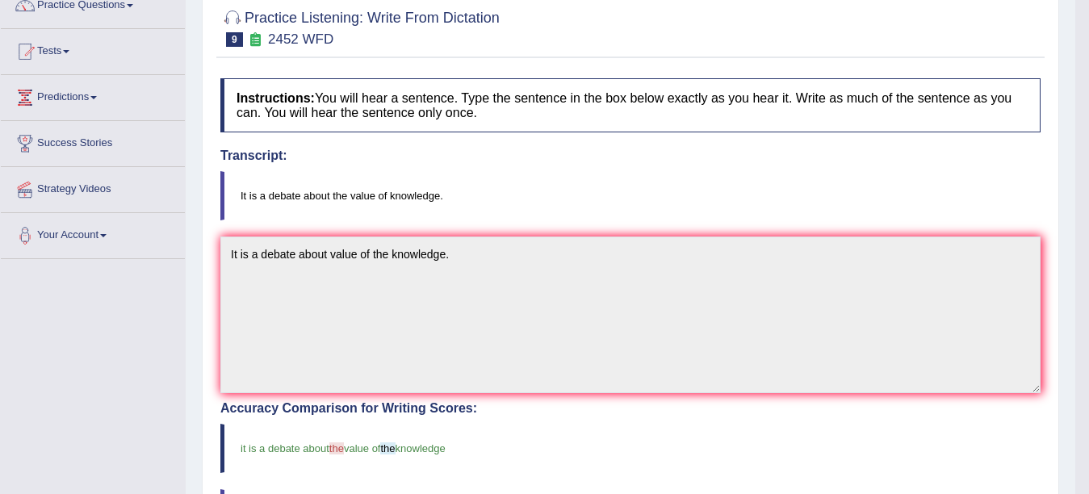
scroll to position [0, 0]
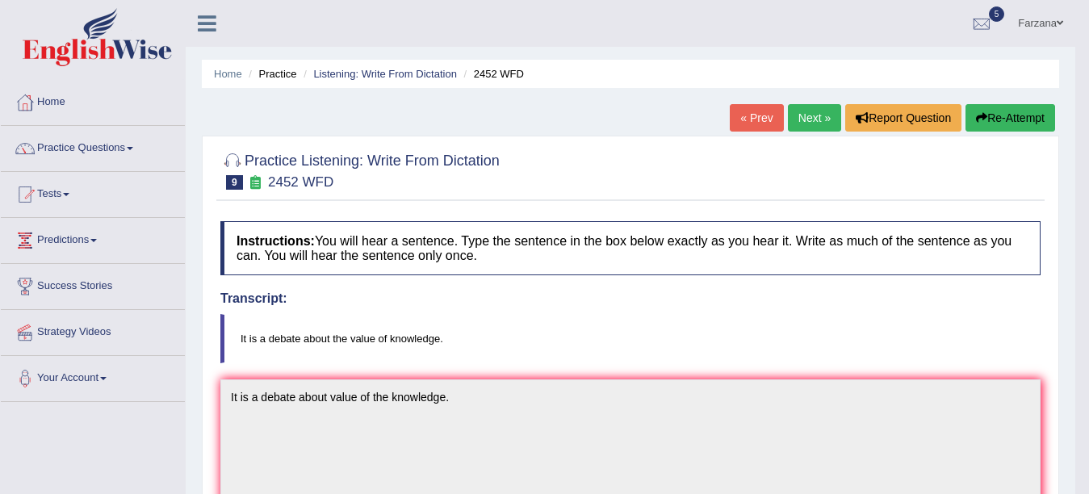
drag, startPoint x: 1085, startPoint y: 101, endPoint x: 1060, endPoint y: -27, distance: 130.8
click at [1060, 0] on html "Toggle navigation Home Practice Questions Speaking Practice Read Aloud Repeat S…" at bounding box center [544, 247] width 1089 height 494
click at [804, 121] on link "Next »" at bounding box center [814, 117] width 53 height 27
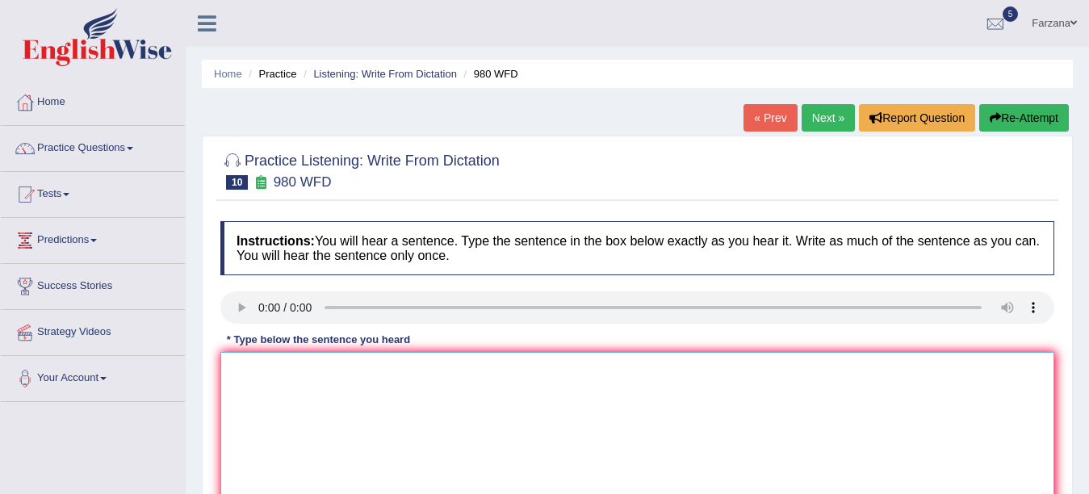
click at [357, 436] on textarea at bounding box center [637, 430] width 834 height 157
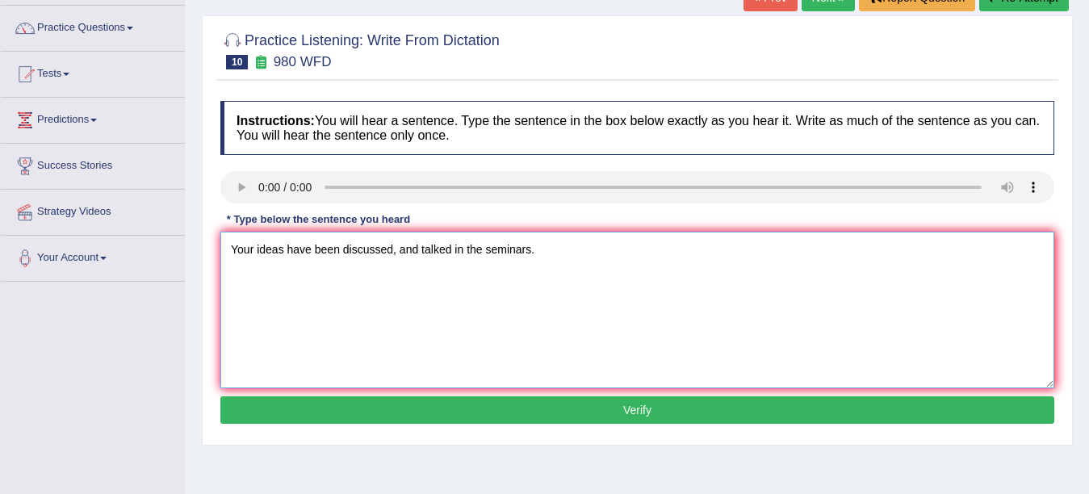
scroll to position [151, 0]
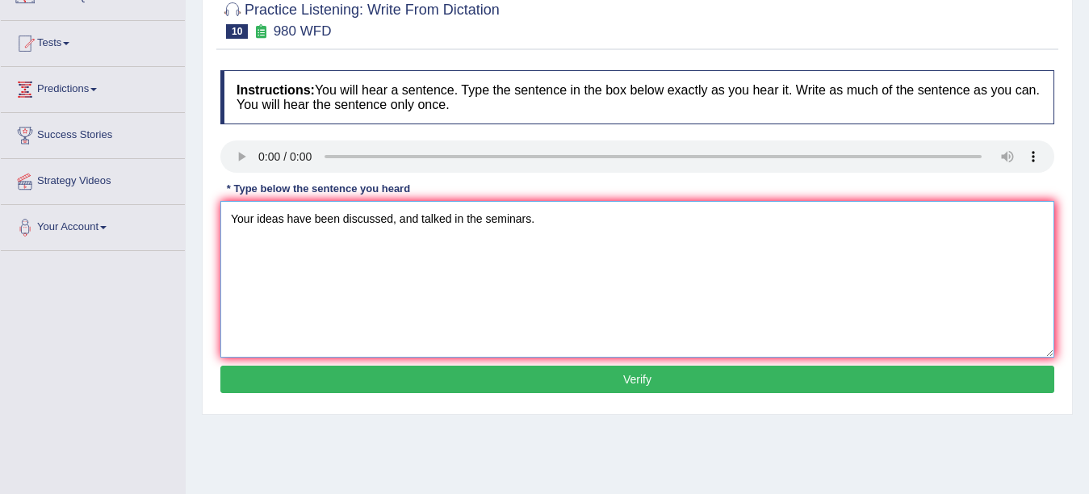
type textarea "Your ideas have been discussed, and talked in the seminars."
click at [536, 386] on button "Verify" at bounding box center [637, 379] width 834 height 27
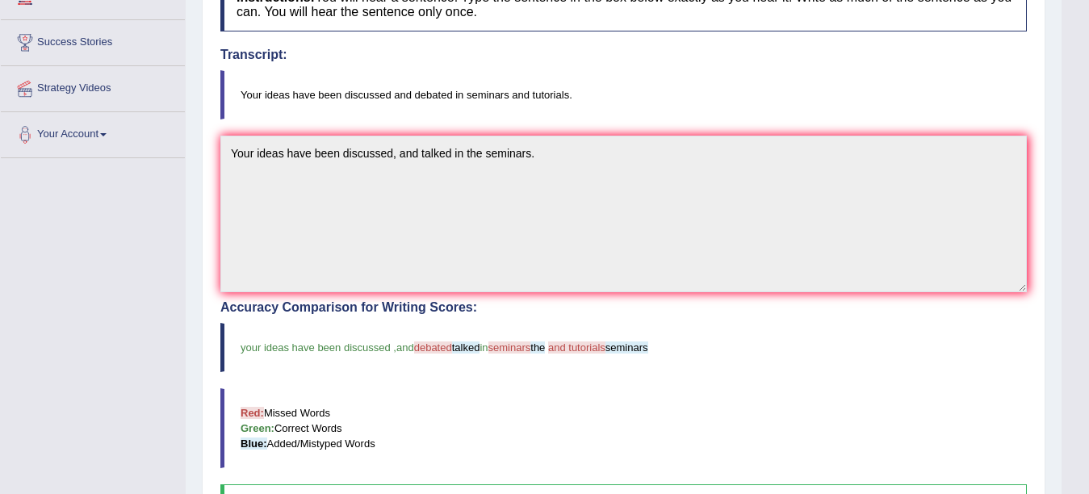
scroll to position [0, 0]
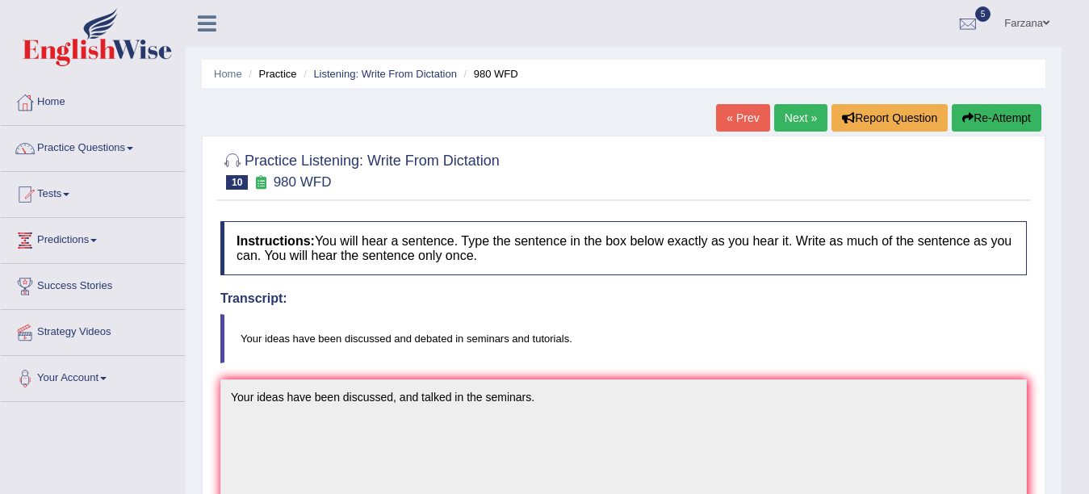
click at [1003, 28] on link "Farzana" at bounding box center [1027, 21] width 69 height 42
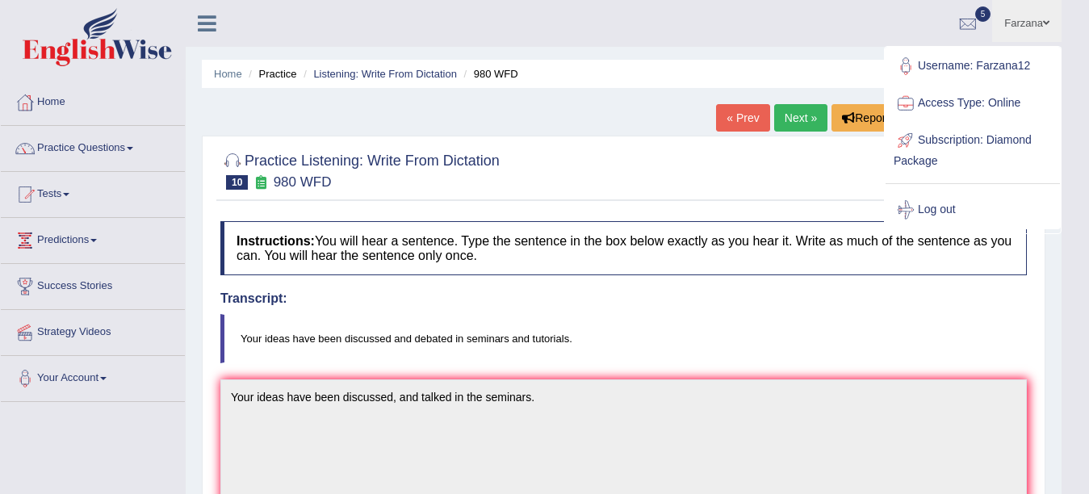
click at [911, 207] on div at bounding box center [906, 210] width 24 height 24
